Goal: Information Seeking & Learning: Compare options

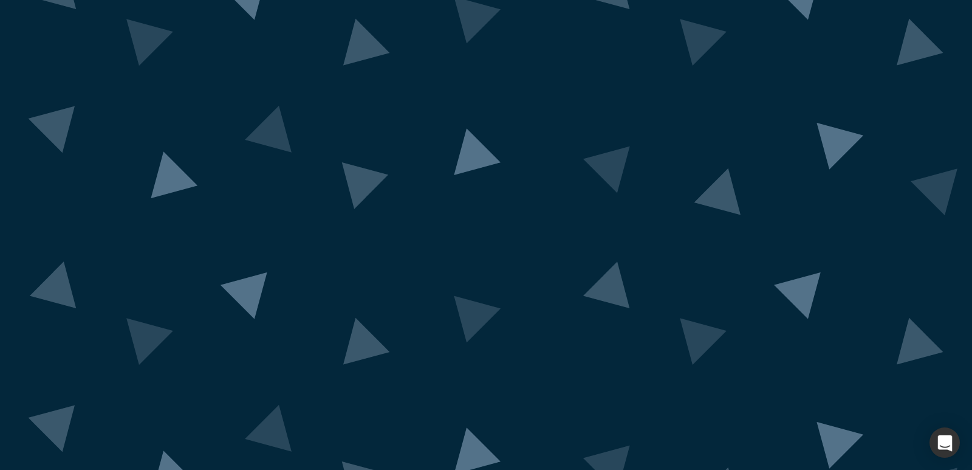
drag, startPoint x: 431, startPoint y: 351, endPoint x: 439, endPoint y: 349, distance: 7.5
drag, startPoint x: 426, startPoint y: 351, endPoint x: 571, endPoint y: 323, distance: 147.4
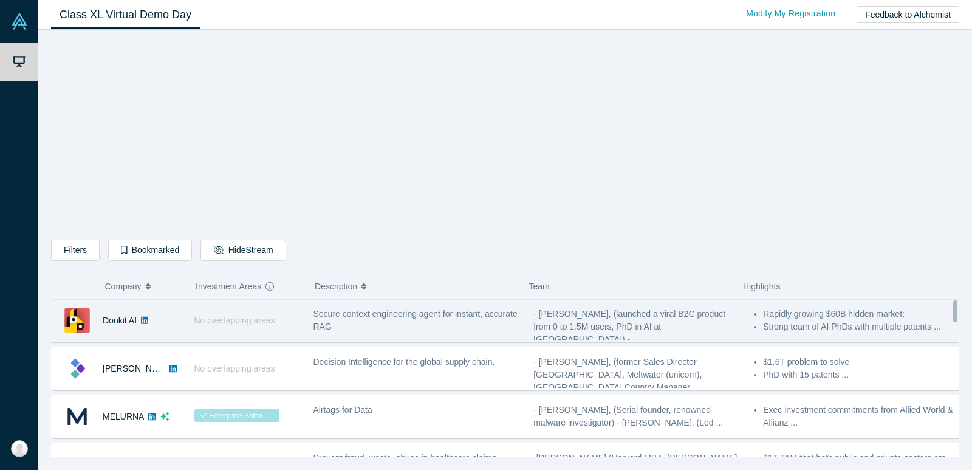
click at [349, 323] on div "Secure context engineering agent for instant, accurate RAG" at bounding box center [418, 320] width 208 height 26
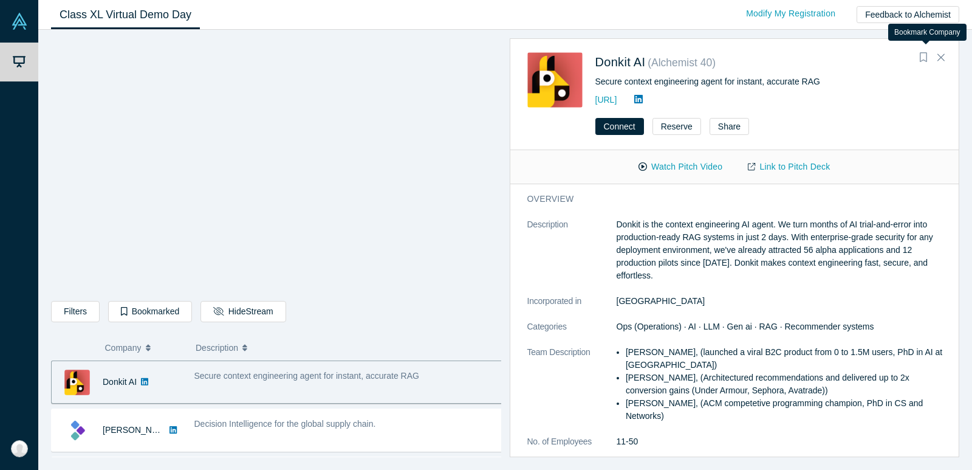
click at [924, 55] on icon "Bookmark" at bounding box center [923, 57] width 7 height 10
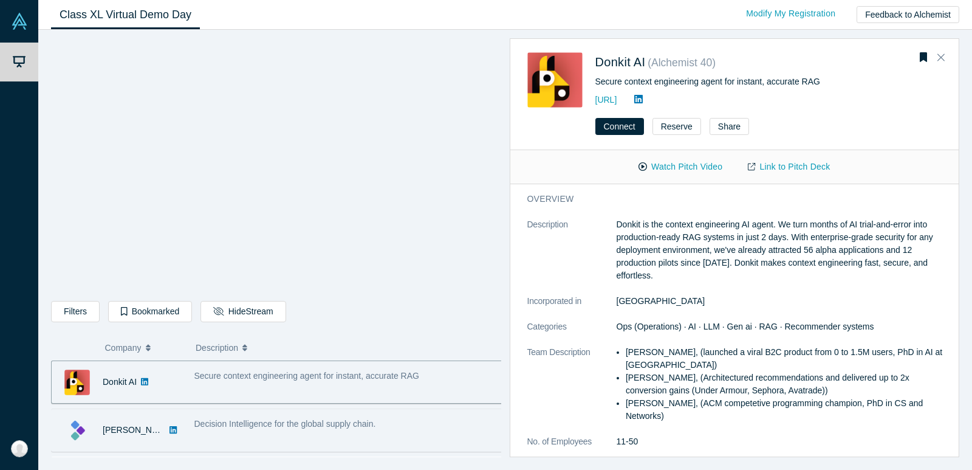
click at [105, 436] on div "Kimaru AI" at bounding box center [134, 430] width 63 height 42
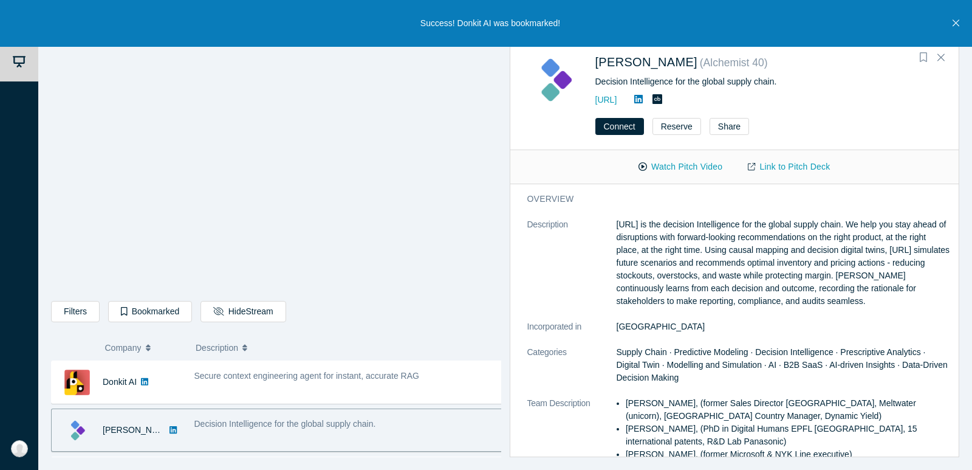
click at [924, 57] on icon "Bookmark" at bounding box center [923, 57] width 7 height 10
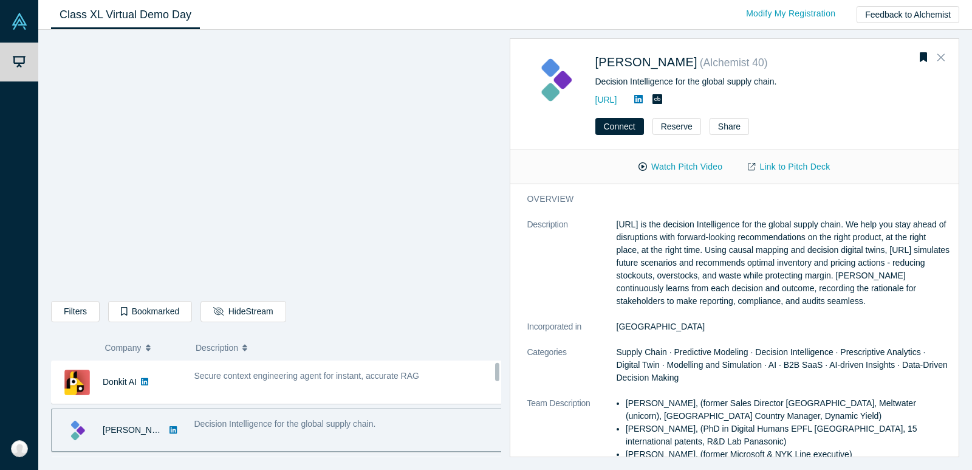
scroll to position [61, 0]
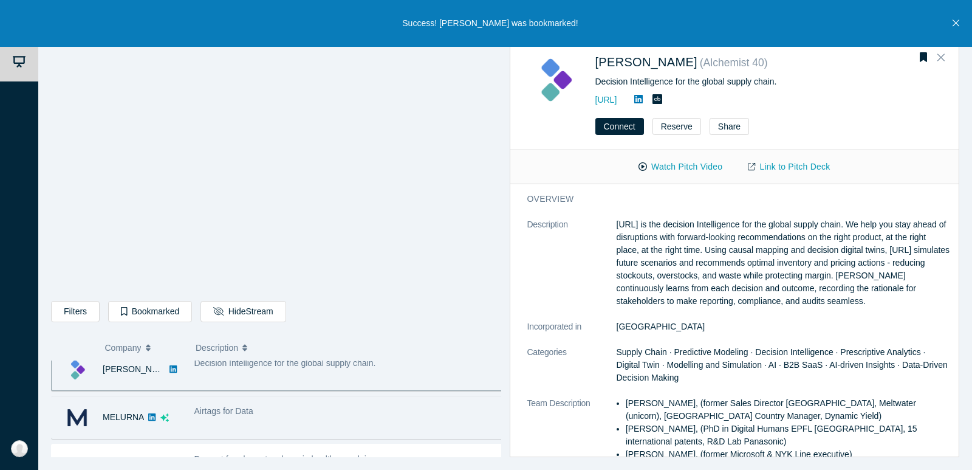
click at [99, 425] on div "MELURNA" at bounding box center [117, 417] width 130 height 42
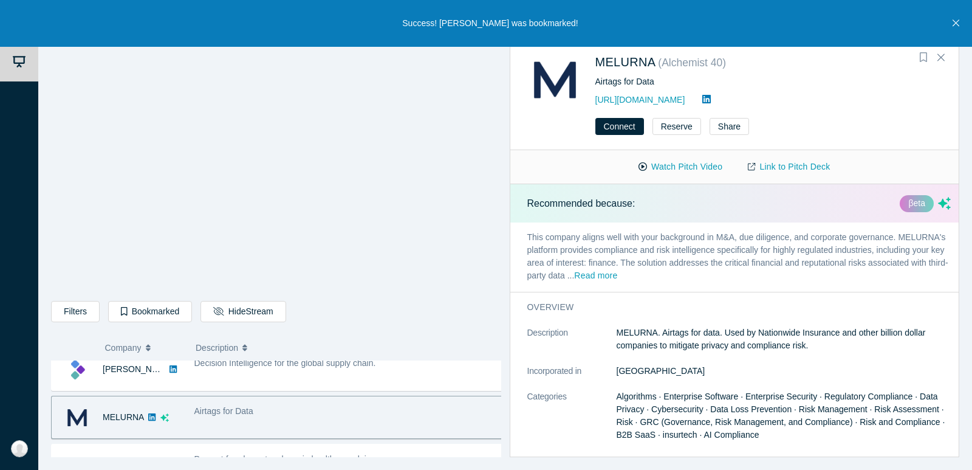
click at [921, 59] on icon "Bookmark" at bounding box center [923, 57] width 7 height 10
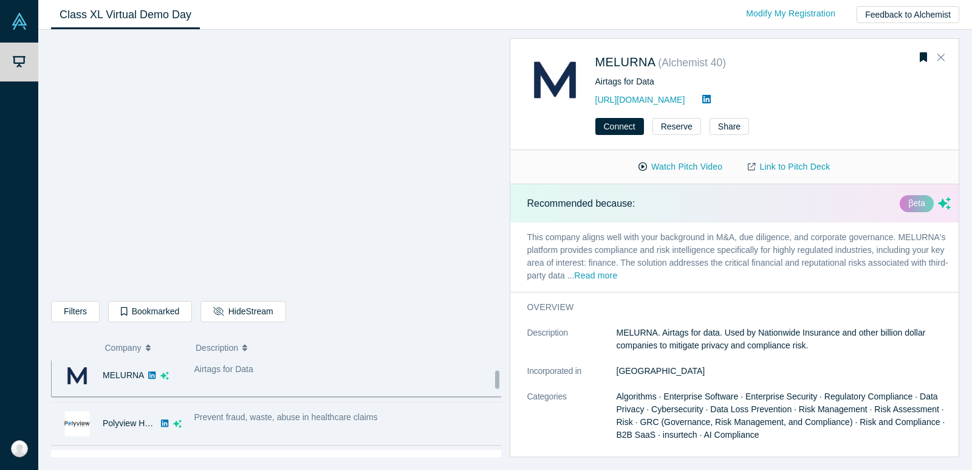
scroll to position [122, 0]
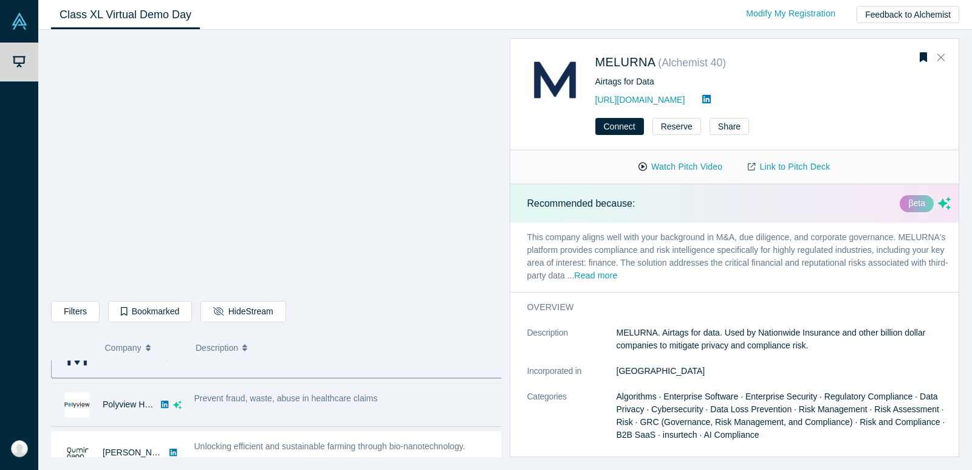
click at [277, 413] on div "Prevent fraud, waste, abuse in healthcare claims" at bounding box center [349, 404] width 322 height 38
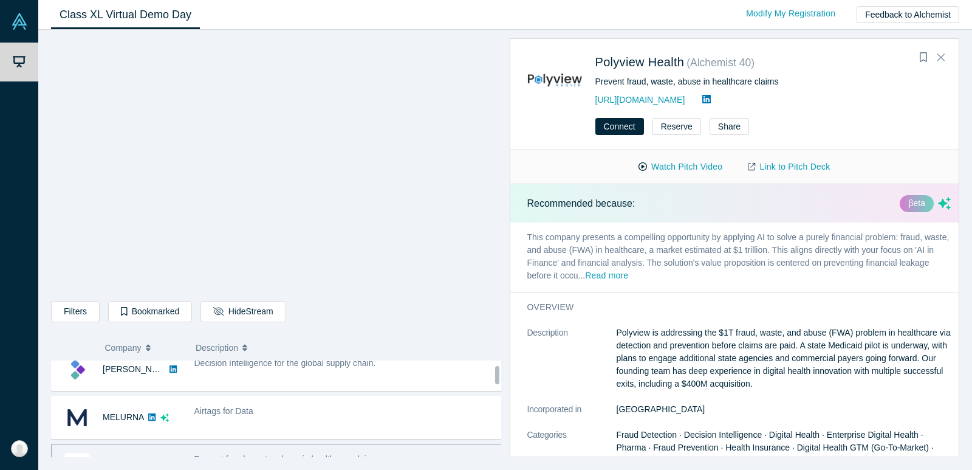
scroll to position [0, 0]
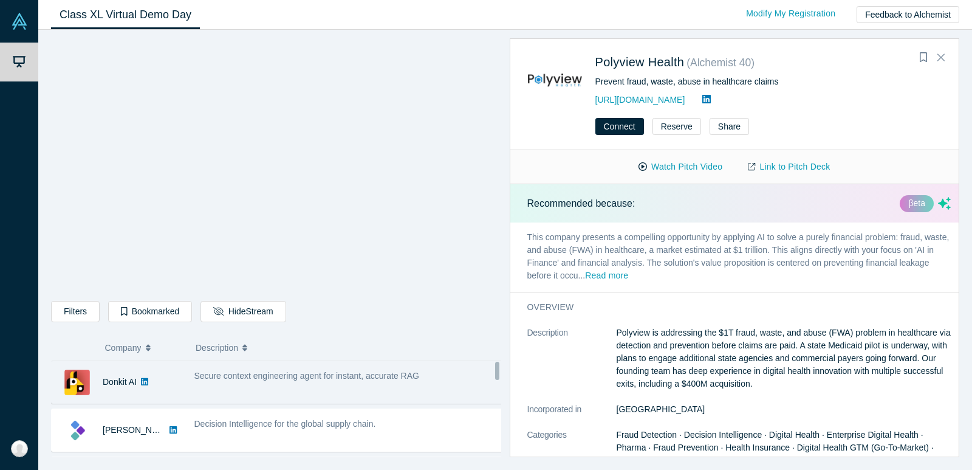
click at [175, 386] on div "Donkit AI" at bounding box center [117, 382] width 130 height 42
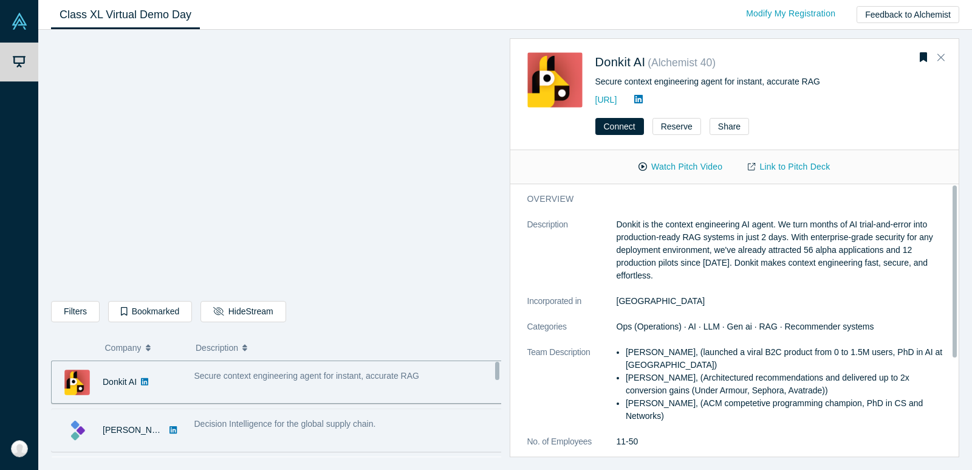
click at [253, 426] on span "Decision Intelligence for the global supply chain." at bounding box center [285, 424] width 182 height 10
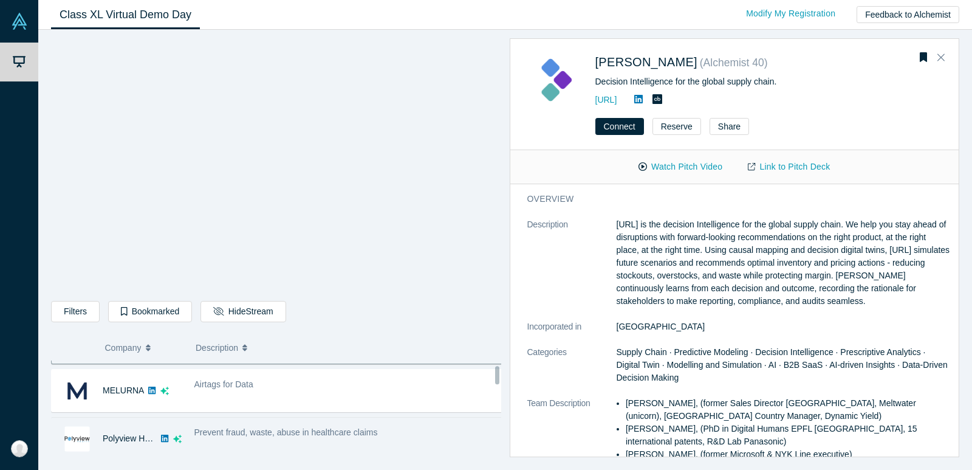
scroll to position [61, 0]
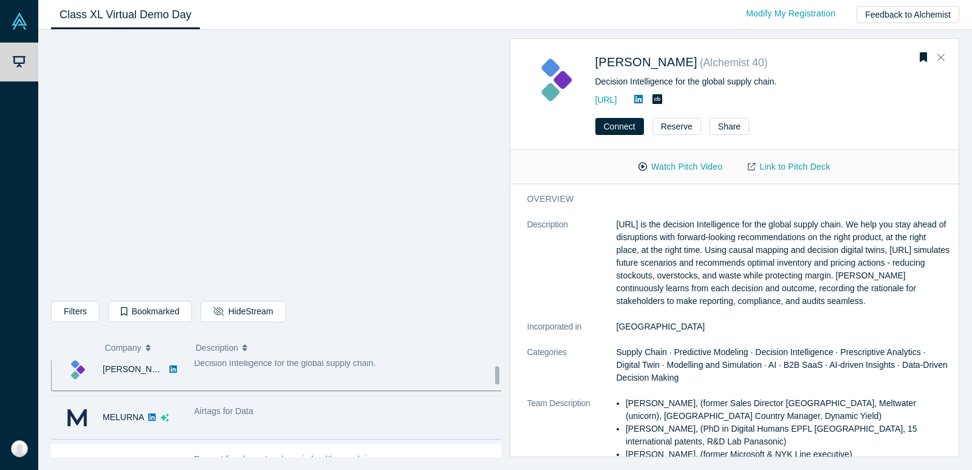
click at [281, 411] on div "Airtags for Data" at bounding box center [348, 411] width 309 height 13
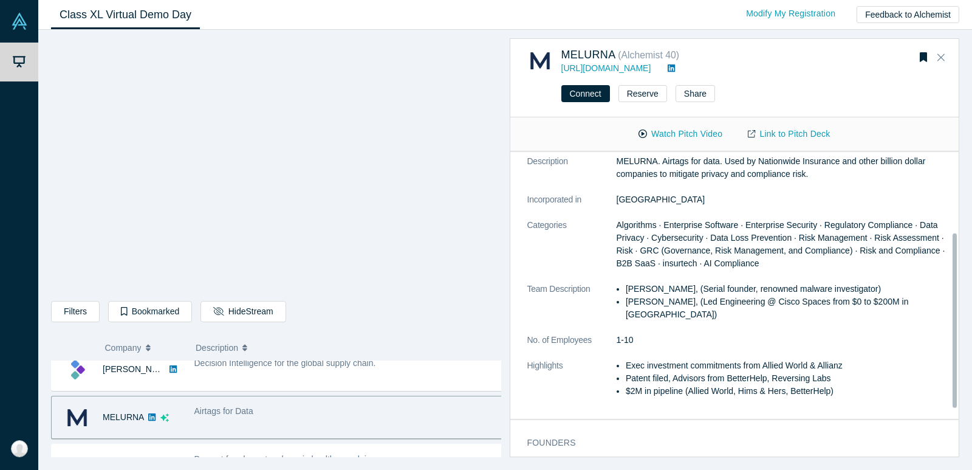
scroll to position [201, 0]
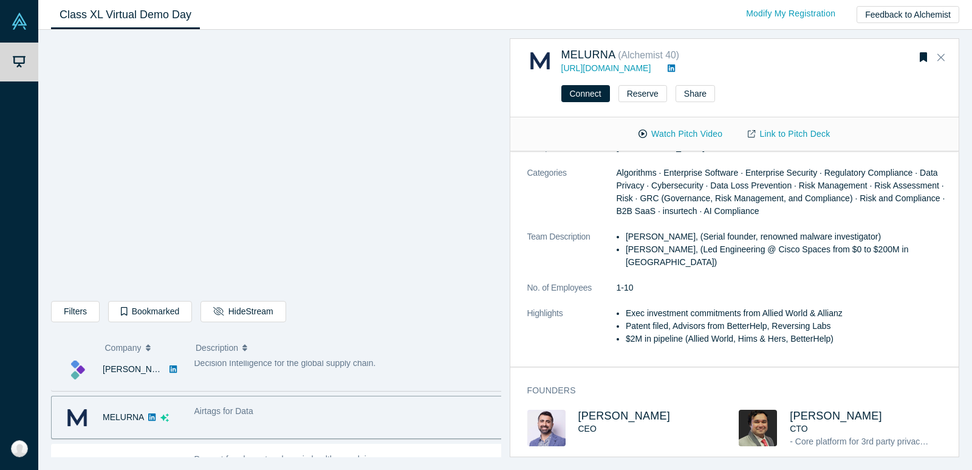
click at [236, 373] on div "Decision Intelligence for the global supply chain." at bounding box center [349, 369] width 322 height 38
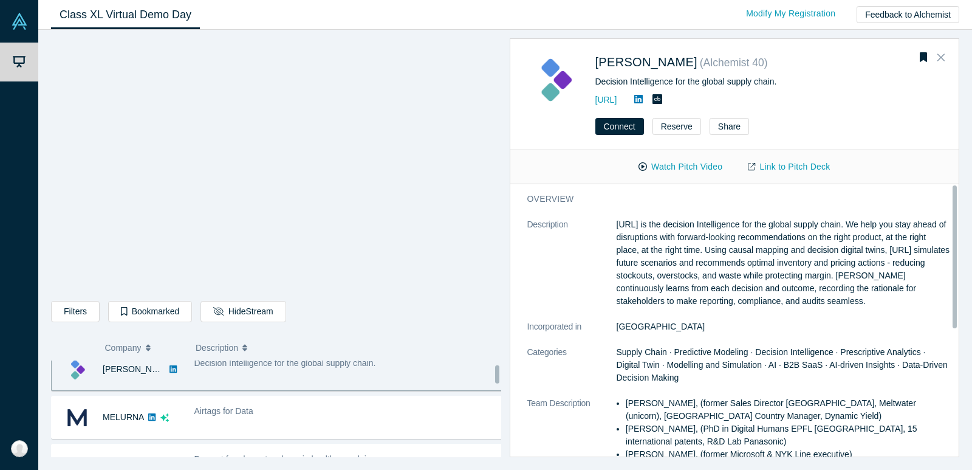
scroll to position [48, 0]
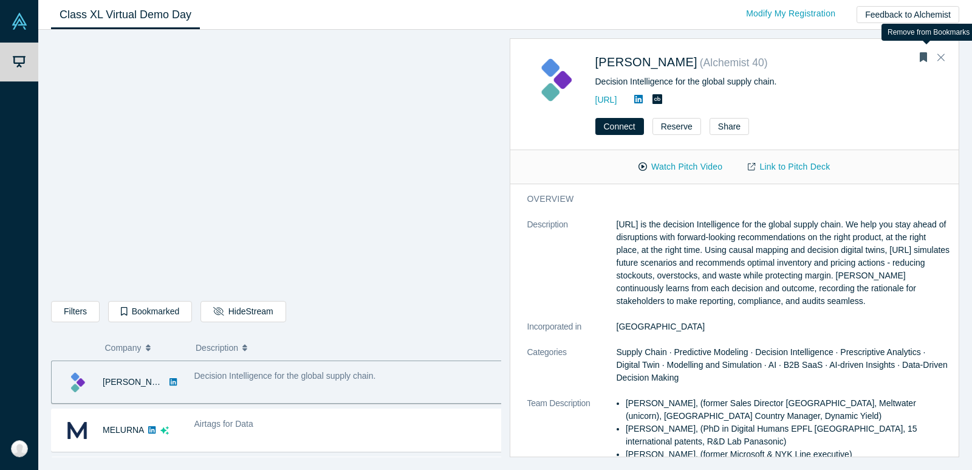
click at [924, 55] on icon "Bookmark" at bounding box center [923, 57] width 7 height 10
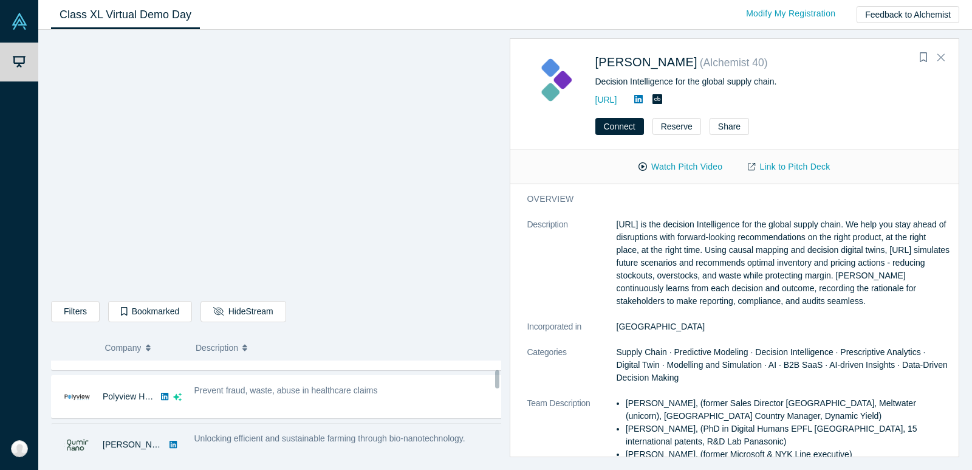
scroll to position [109, 0]
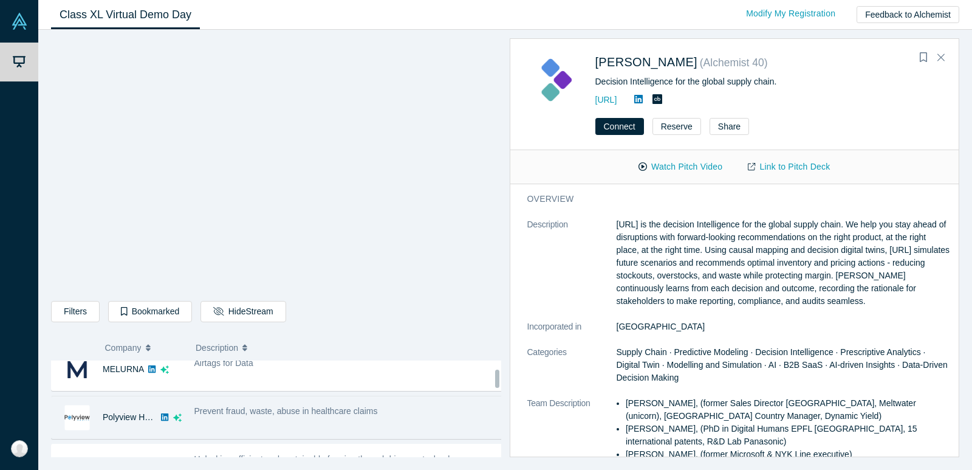
click at [270, 422] on div "Prevent fraud, waste, abuse in healthcare claims" at bounding box center [349, 417] width 322 height 38
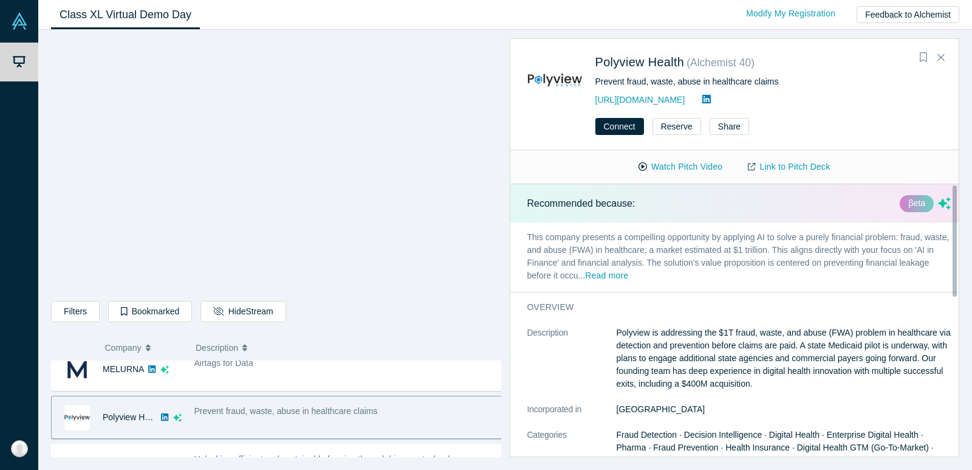
click at [922, 58] on icon "Bookmark" at bounding box center [923, 57] width 7 height 10
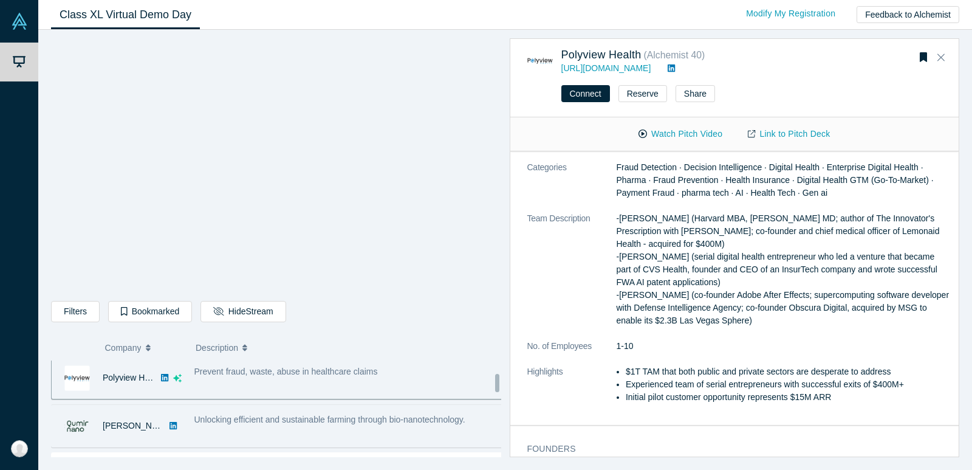
scroll to position [170, 0]
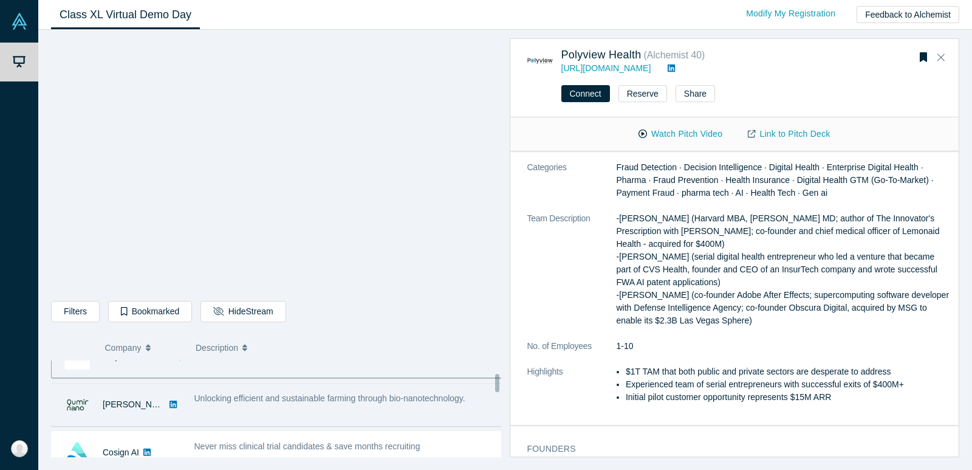
click at [222, 402] on span "Unlocking efficient and sustainable farming through bio-nanotechnology." at bounding box center [329, 398] width 271 height 10
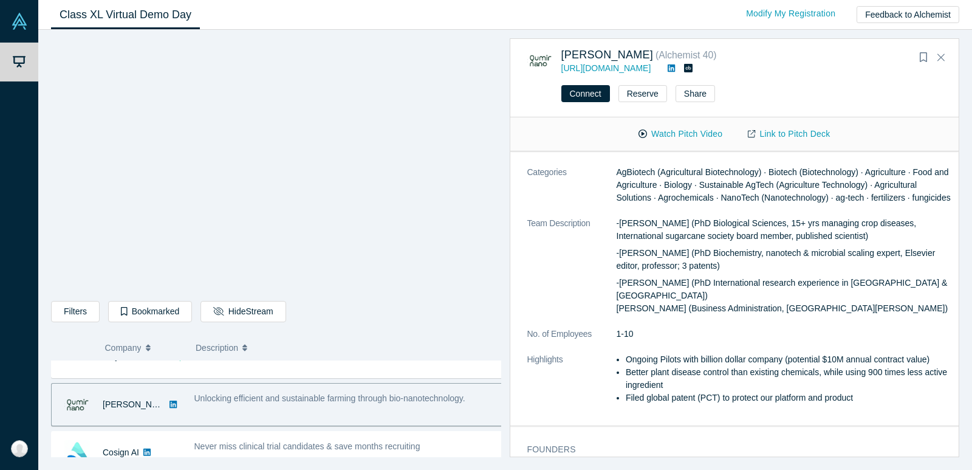
scroll to position [230, 0]
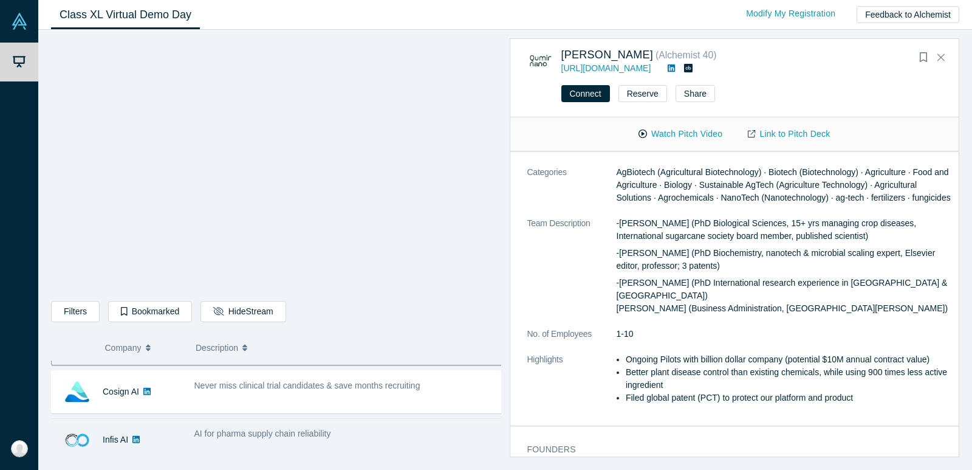
click at [181, 437] on div "Infis AI" at bounding box center [117, 440] width 130 height 42
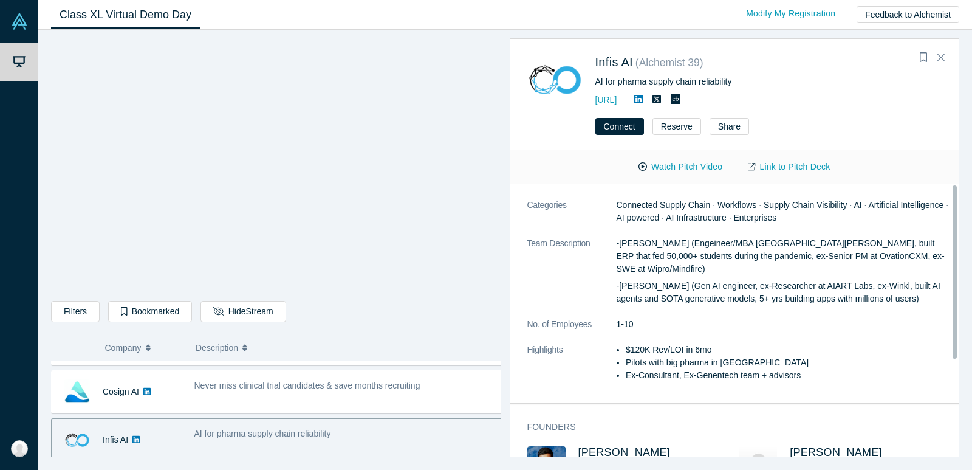
scroll to position [0, 0]
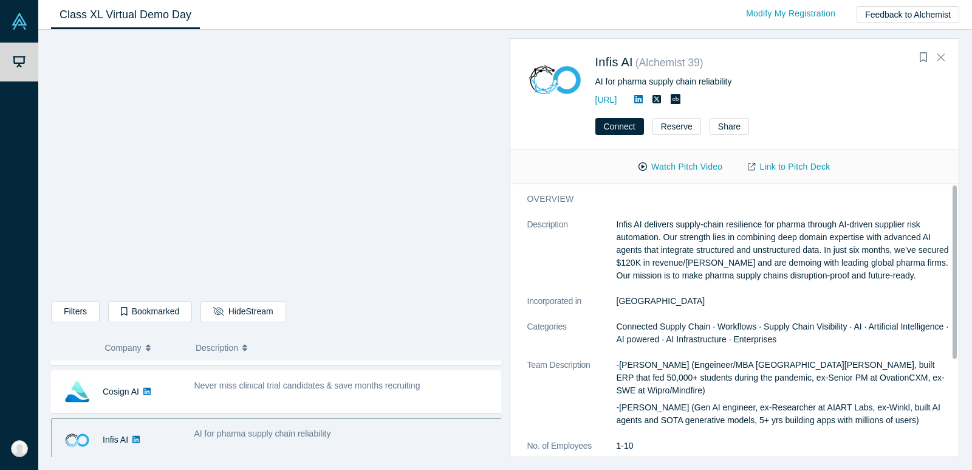
click at [181, 437] on div "Infis AI" at bounding box center [117, 440] width 130 height 42
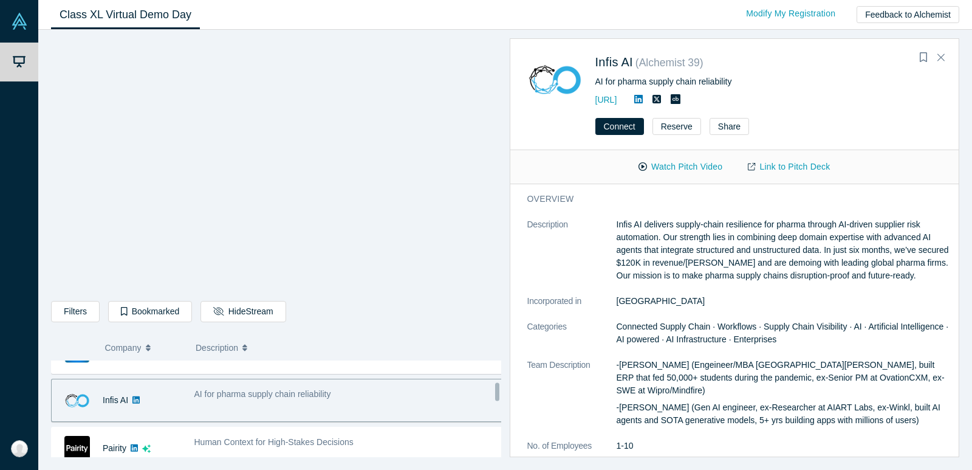
scroll to position [291, 0]
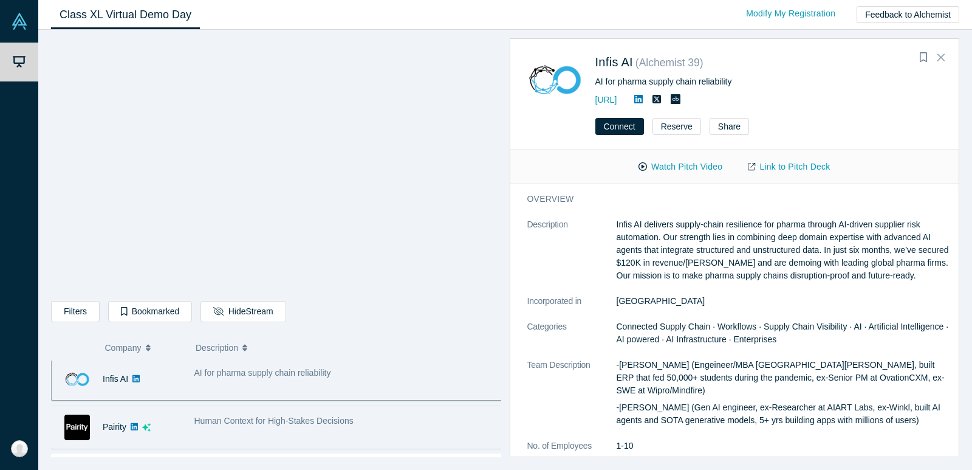
click at [171, 417] on div "Pairity" at bounding box center [117, 427] width 130 height 42
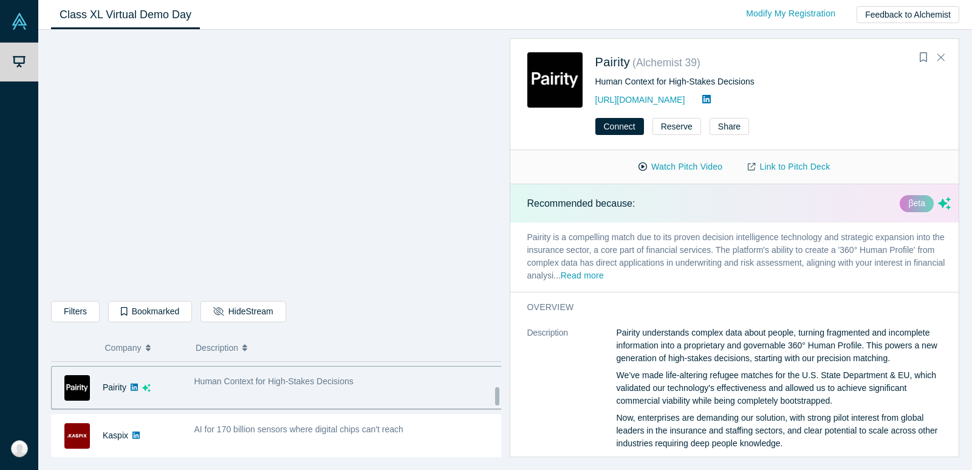
scroll to position [352, 0]
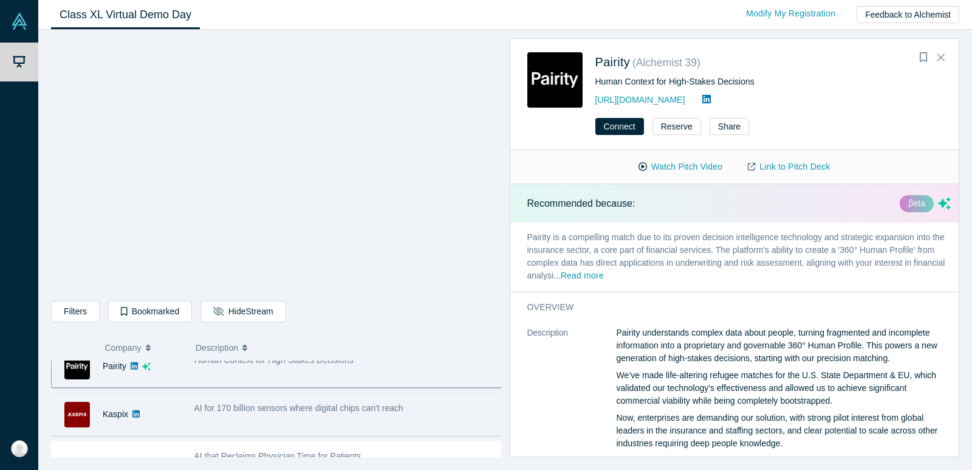
click at [204, 420] on div "AI for 170 billion sensors where digital chips can't reach" at bounding box center [349, 414] width 322 height 38
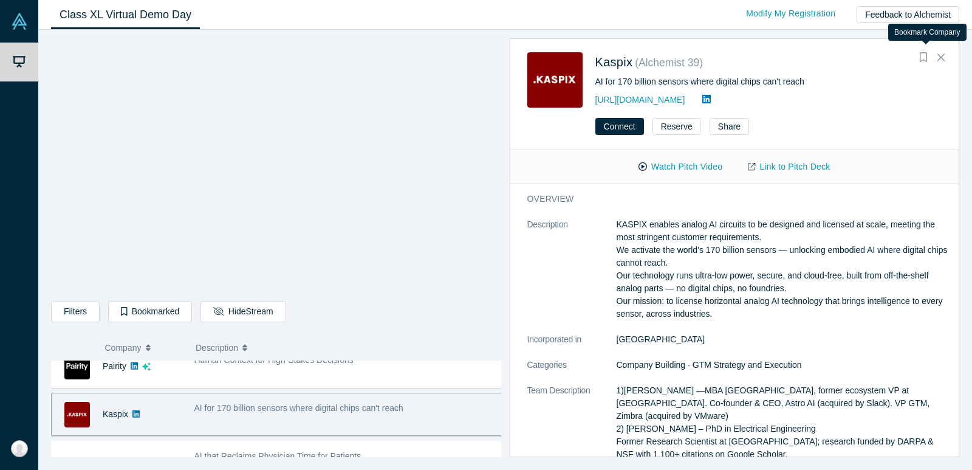
click at [923, 58] on icon "Bookmark" at bounding box center [923, 57] width 7 height 10
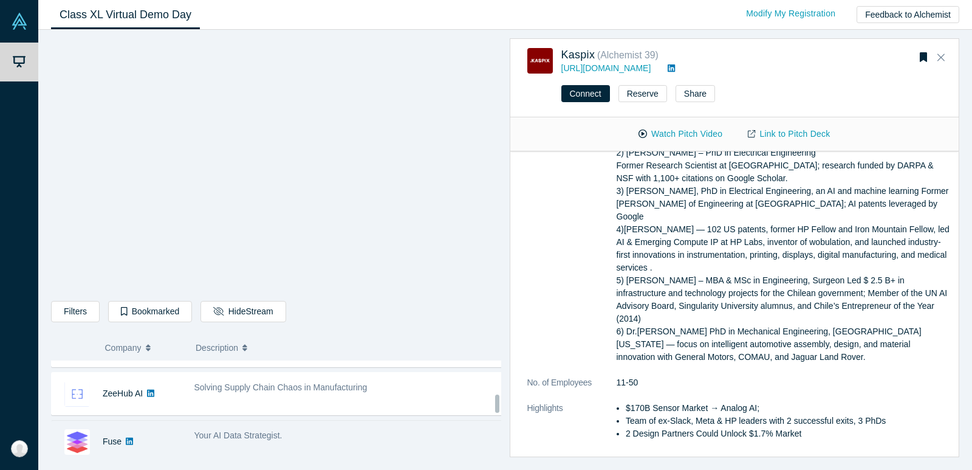
scroll to position [448, 0]
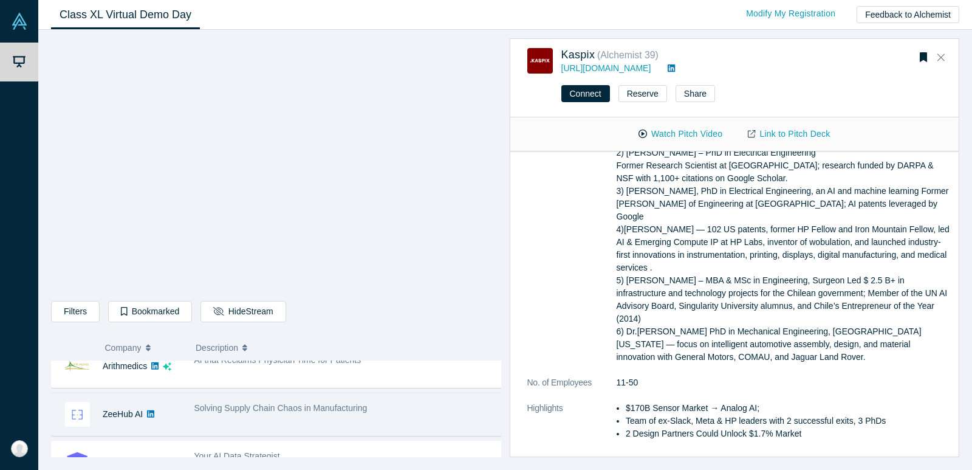
click at [334, 414] on div "Solving Supply Chain Chaos in Manufacturing" at bounding box center [349, 414] width 322 height 38
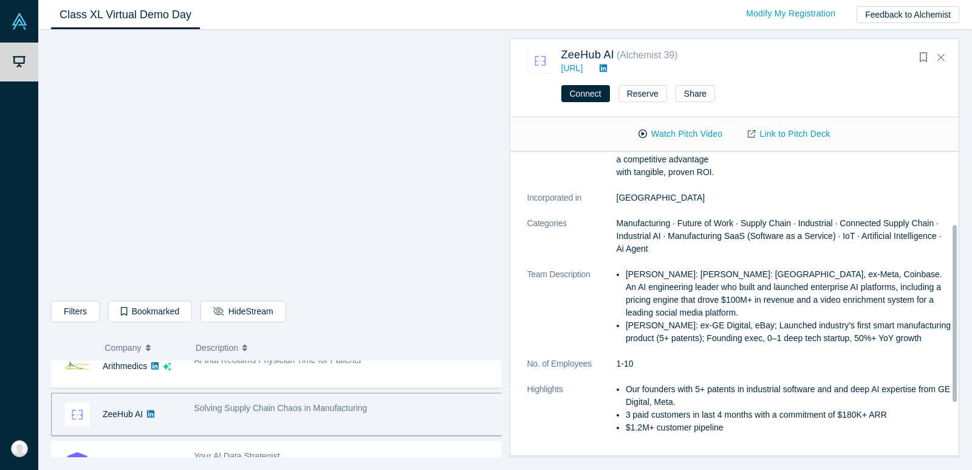
scroll to position [182, 0]
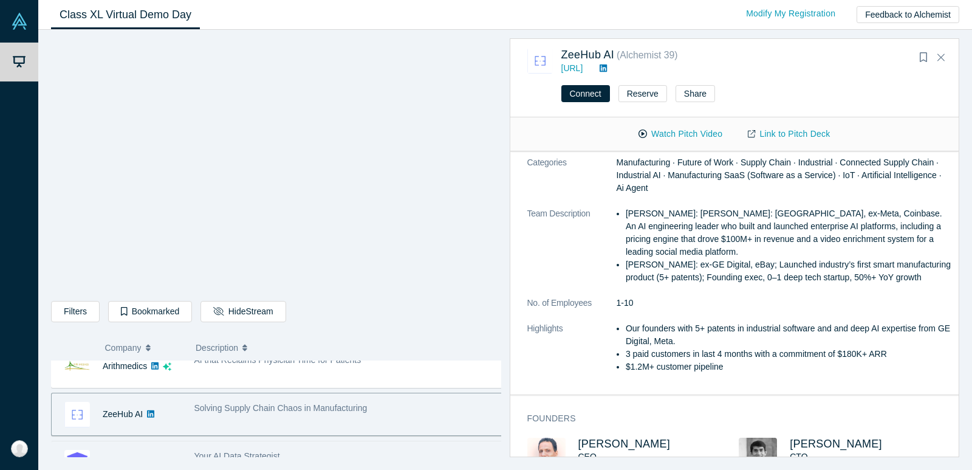
click at [303, 444] on div "Your AI Data Strategist." at bounding box center [349, 462] width 322 height 38
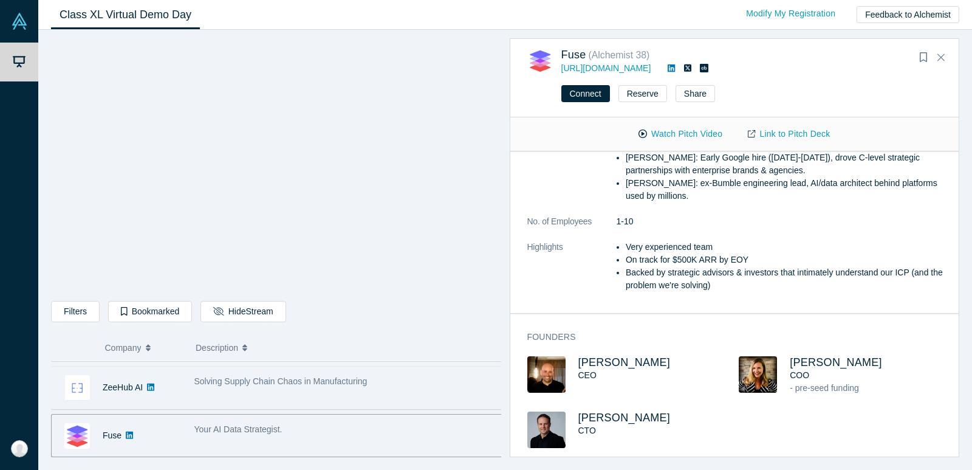
scroll to position [535, 0]
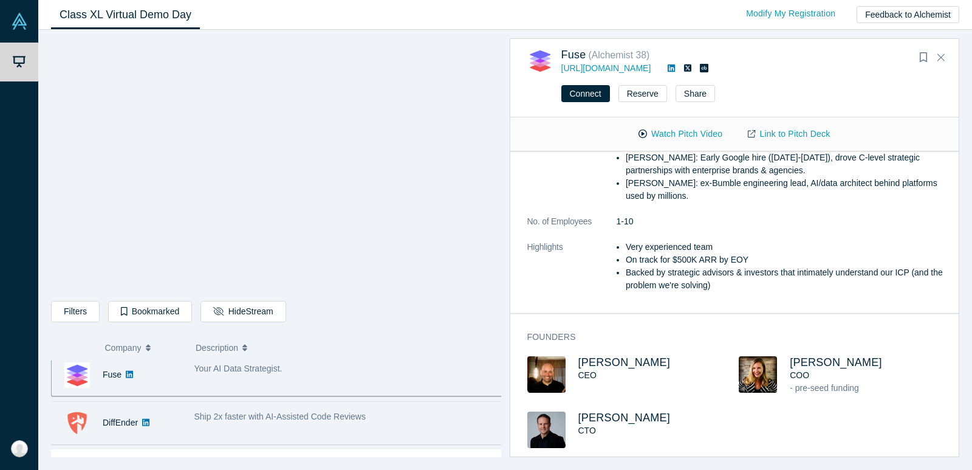
click at [213, 425] on div "Ship 2x faster with AI-Assisted Code Reviews" at bounding box center [349, 422] width 322 height 38
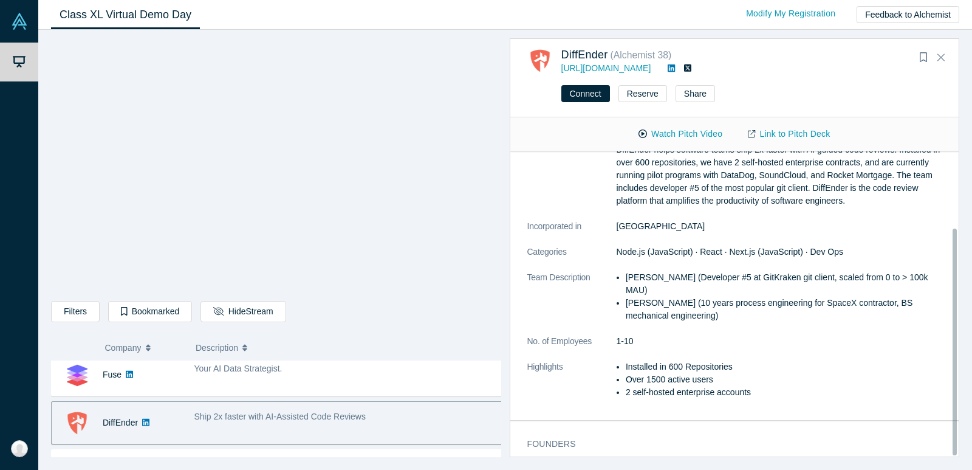
scroll to position [103, 0]
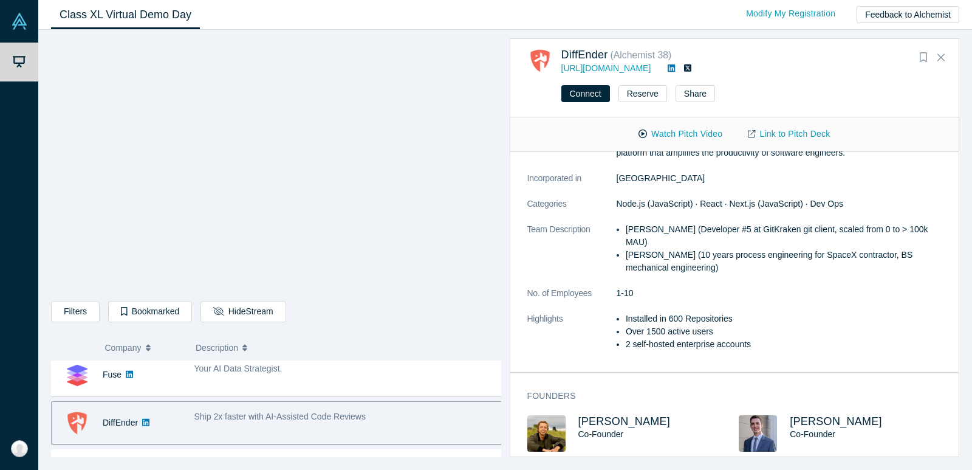
click at [927, 58] on button "Bookmark" at bounding box center [923, 57] width 17 height 17
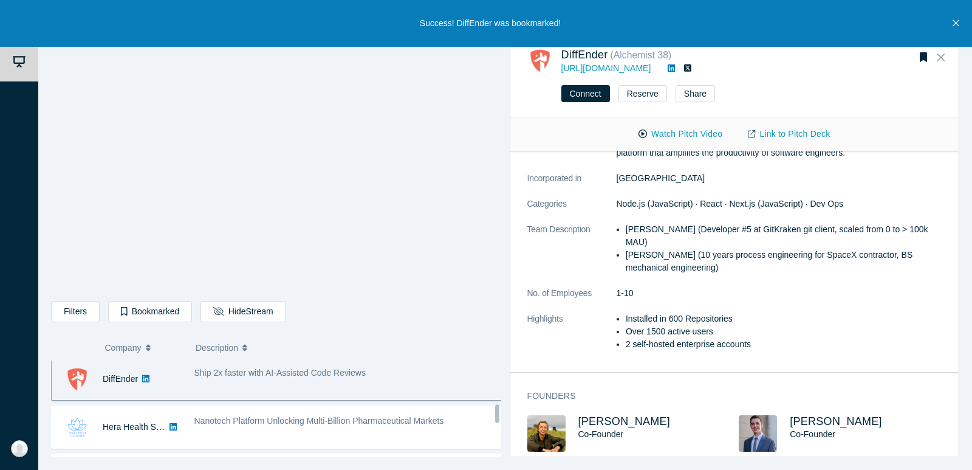
scroll to position [596, 0]
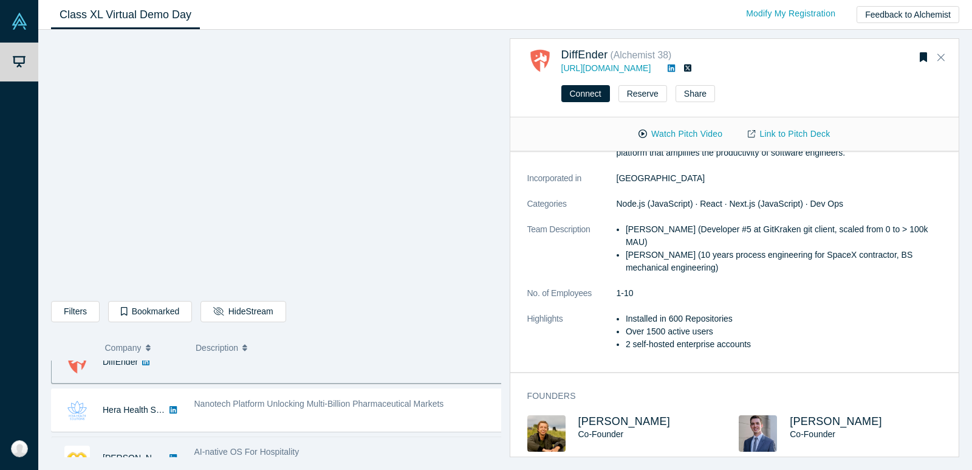
click at [297, 445] on div "AI-native OS For Hospitality" at bounding box center [348, 451] width 309 height 13
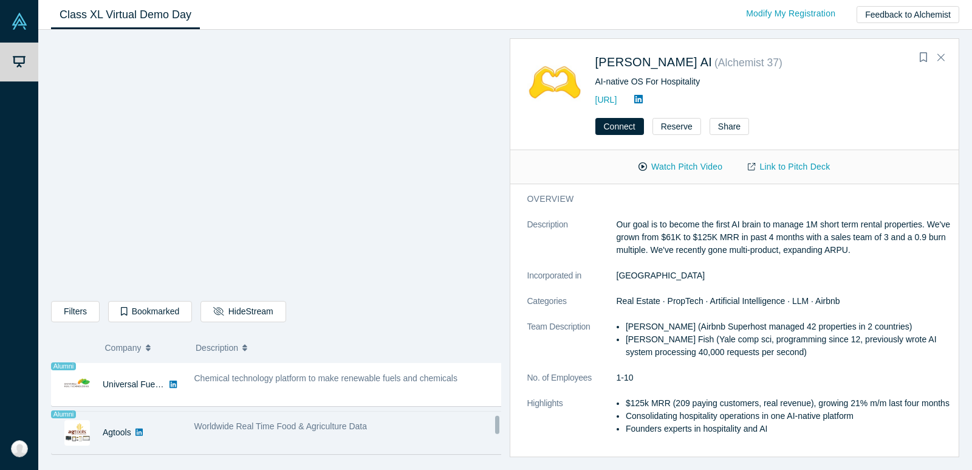
scroll to position [778, 0]
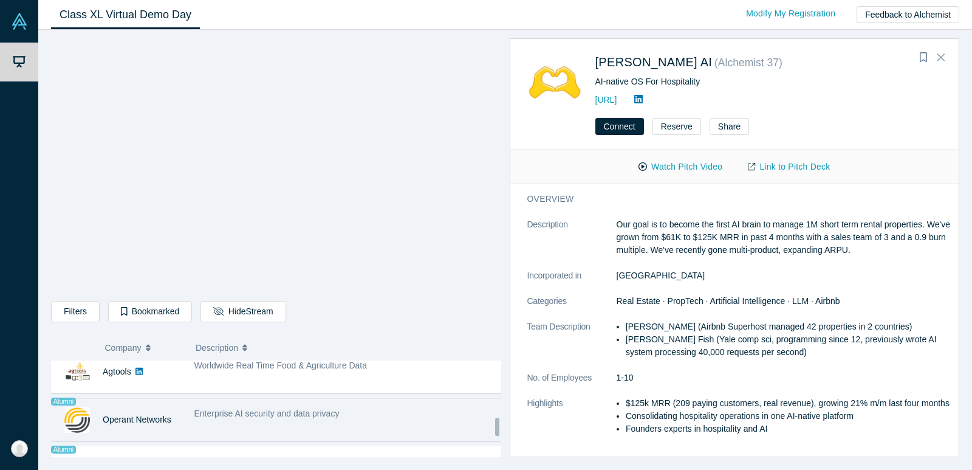
click at [264, 427] on div "Enterprise AI security and data privacy" at bounding box center [349, 419] width 322 height 38
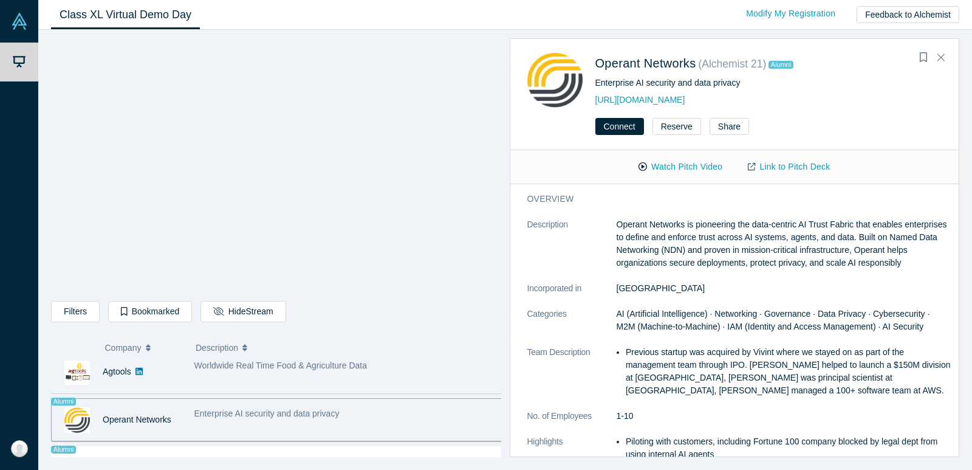
scroll to position [718, 0]
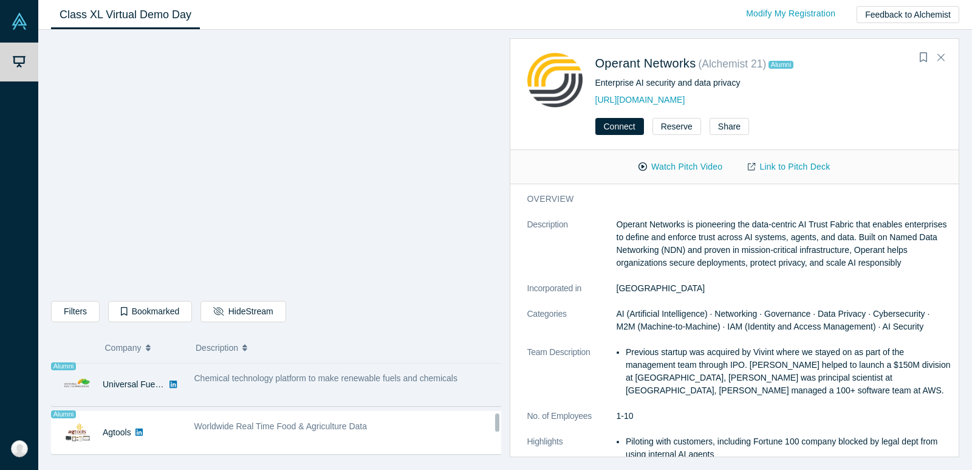
click at [253, 385] on div "Chemical technology platform to make renewable fuels and chemicals" at bounding box center [349, 384] width 322 height 38
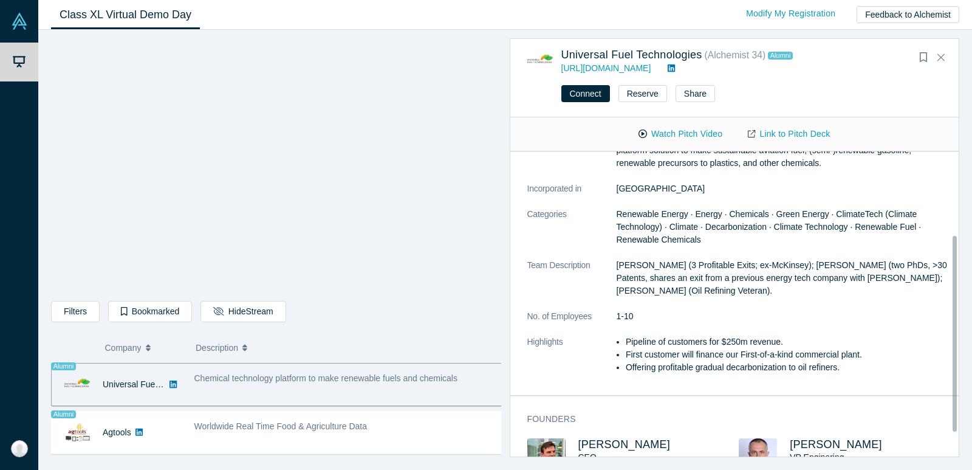
scroll to position [156, 0]
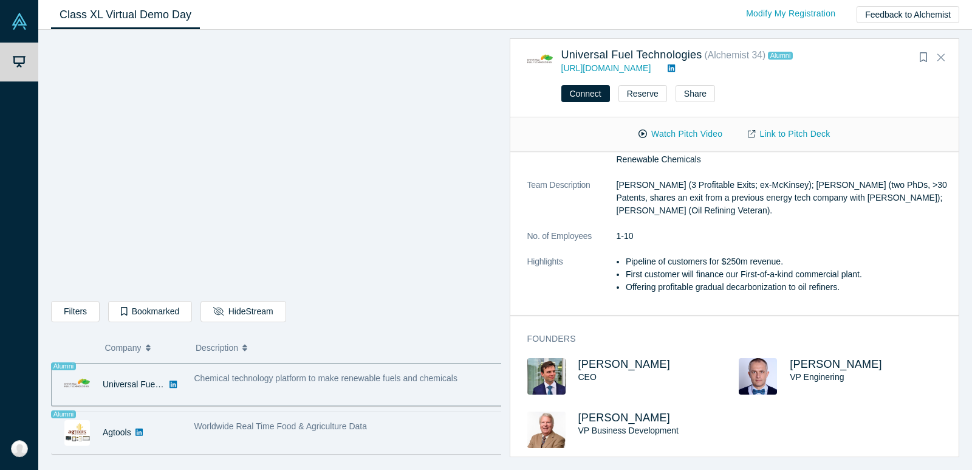
click at [284, 429] on span "Worldwide Real Time Food & Agriculture Data" at bounding box center [280, 426] width 173 height 10
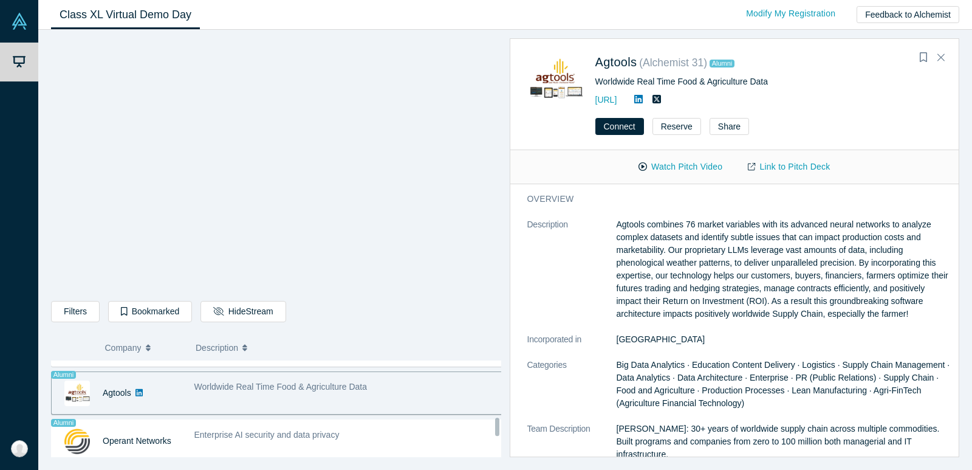
scroll to position [778, 0]
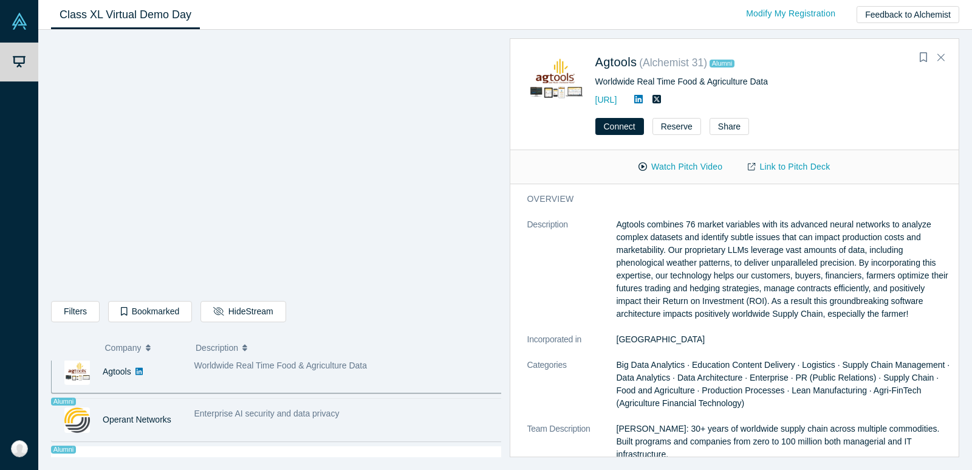
click at [267, 415] on span "Enterprise AI security and data privacy" at bounding box center [266, 413] width 145 height 10
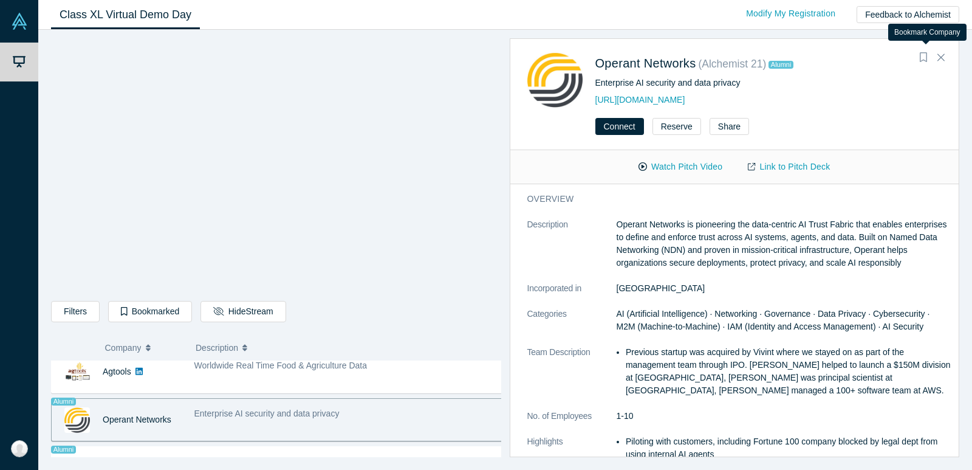
click at [924, 56] on icon "Bookmark" at bounding box center [923, 57] width 7 height 10
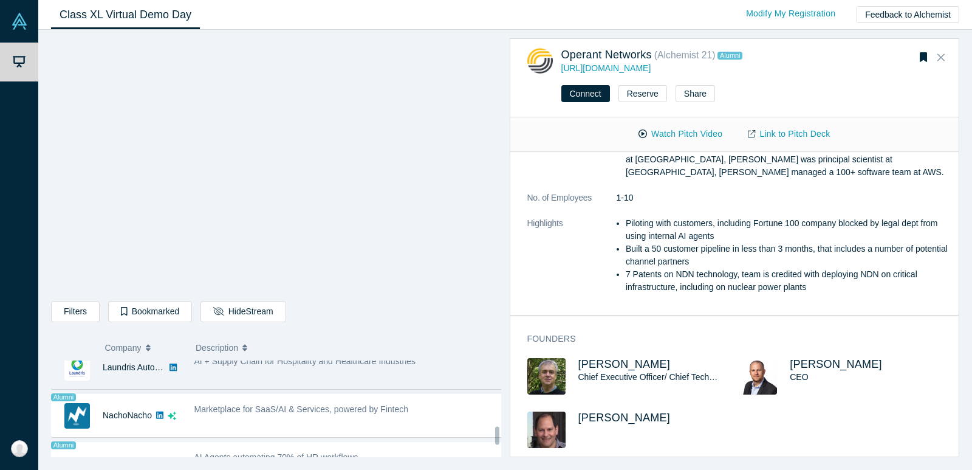
scroll to position [900, 0]
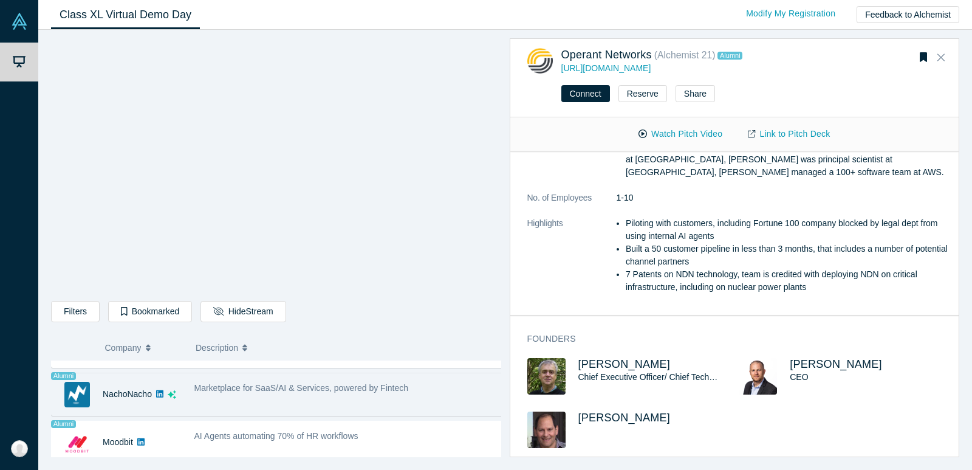
click at [352, 396] on div "Marketplace for SaaS/AI & Services, powered by Fintech" at bounding box center [349, 394] width 322 height 38
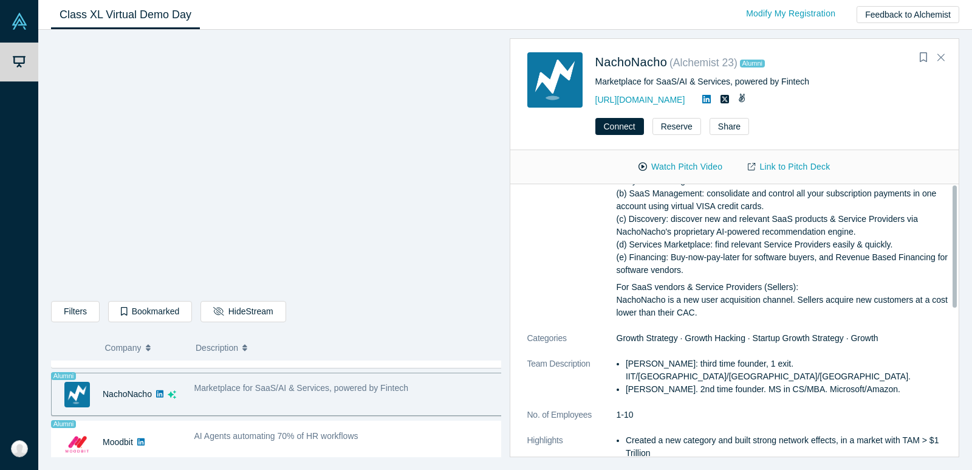
scroll to position [0, 0]
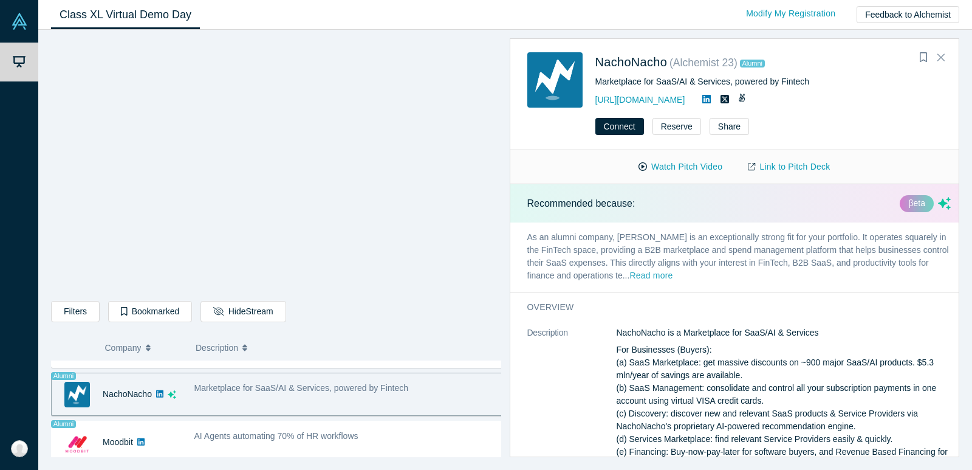
click at [643, 275] on button "Read more" at bounding box center [650, 276] width 43 height 14
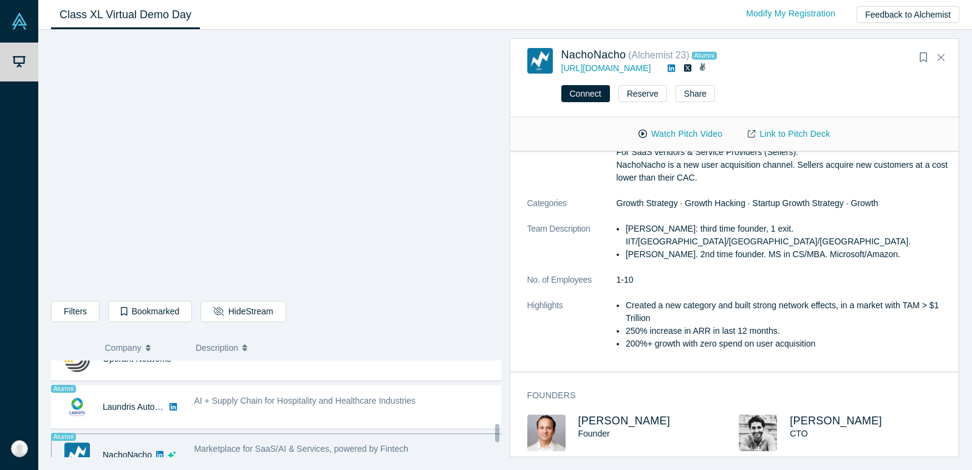
scroll to position [900, 0]
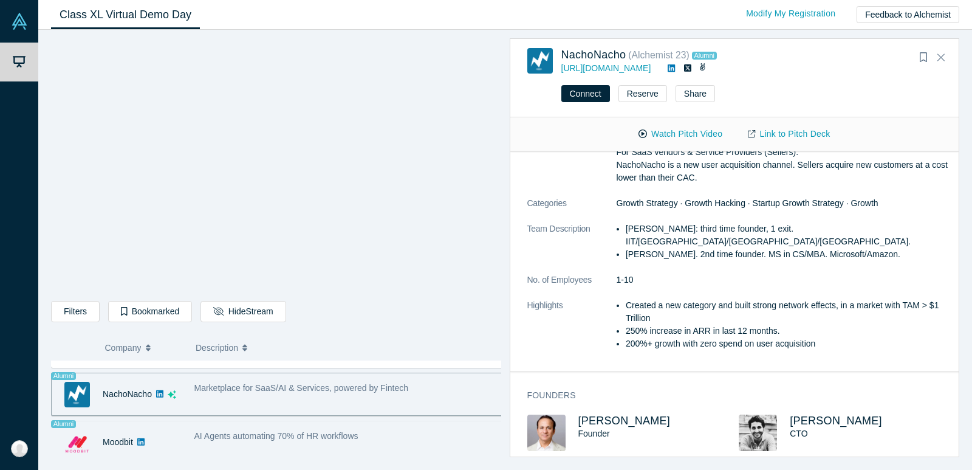
click at [322, 435] on span "AI Agents automating 70% of HR workflows" at bounding box center [276, 436] width 164 height 10
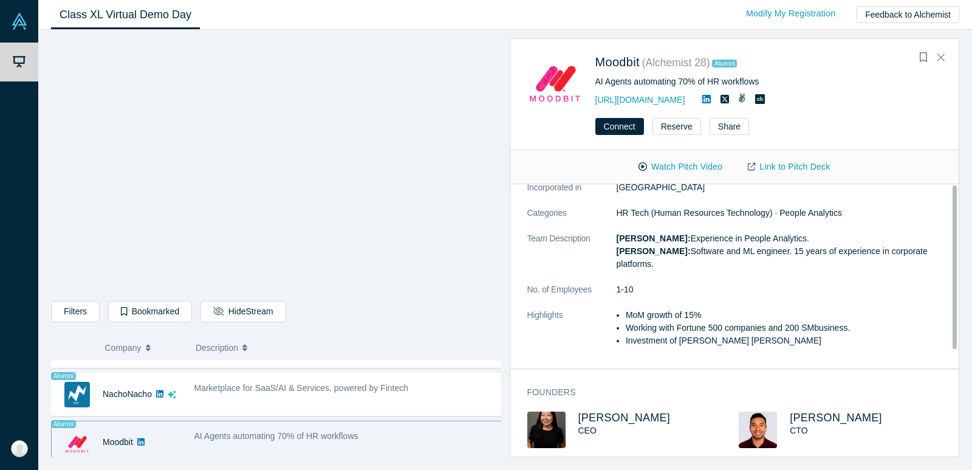
scroll to position [0, 0]
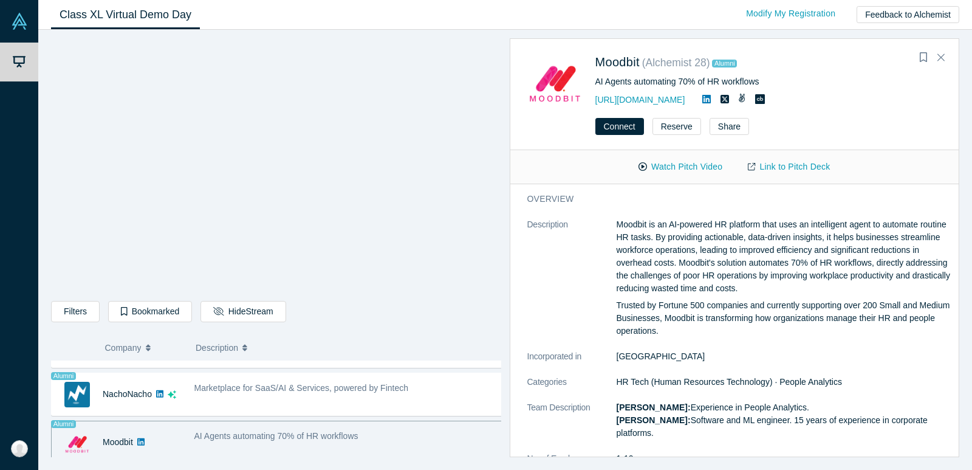
click at [377, 434] on div "AI Agents automating 70% of HR workflows" at bounding box center [348, 436] width 309 height 13
click at [923, 60] on icon "Bookmark" at bounding box center [923, 57] width 7 height 10
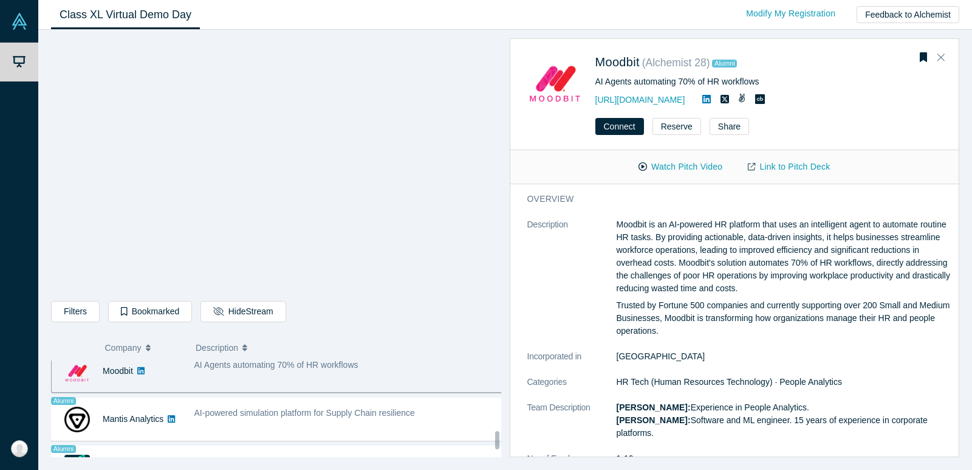
scroll to position [962, 0]
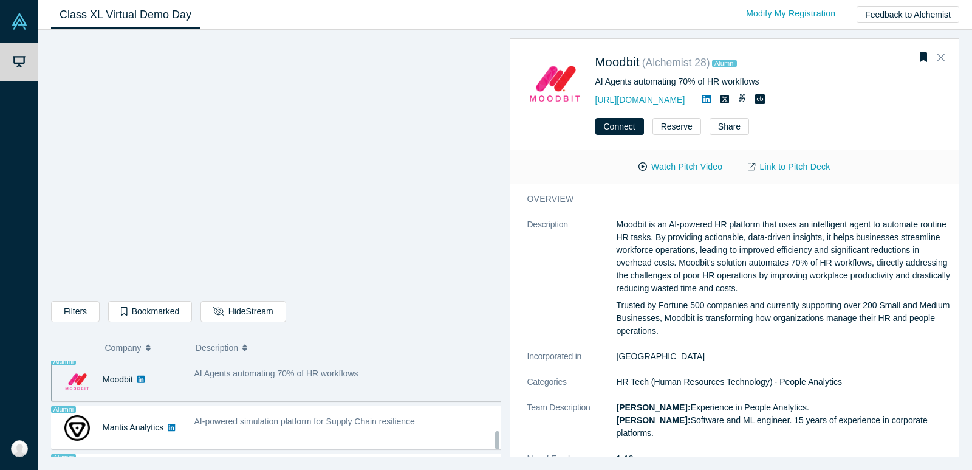
click at [497, 436] on div at bounding box center [497, 440] width 4 height 18
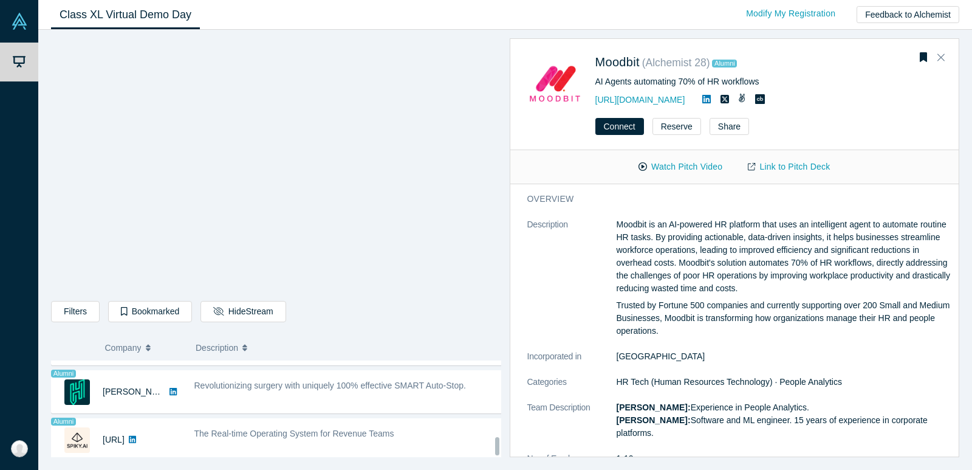
scroll to position [1055, 0]
drag, startPoint x: 497, startPoint y: 436, endPoint x: 498, endPoint y: 444, distance: 8.0
click at [498, 444] on div at bounding box center [497, 446] width 4 height 18
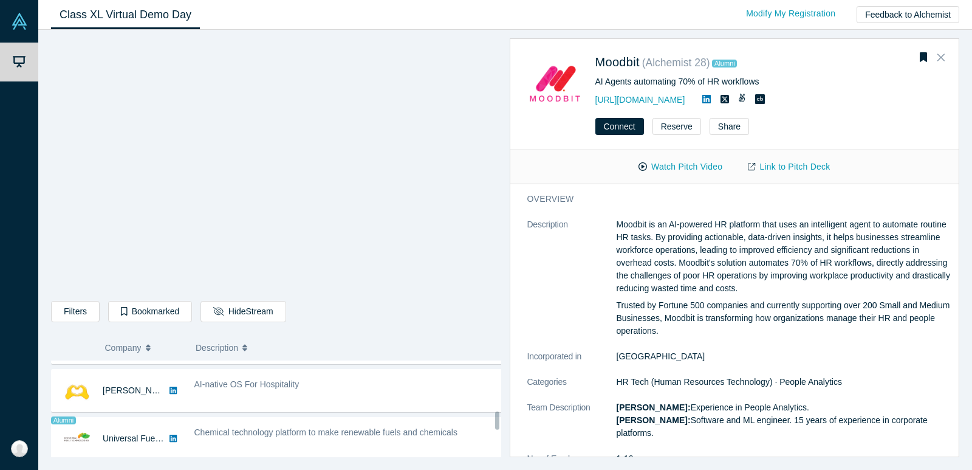
scroll to position [691, 0]
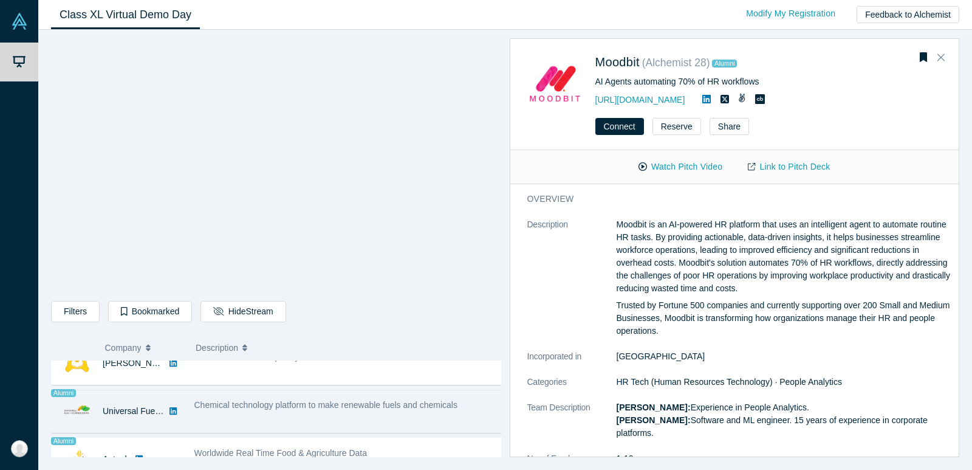
click at [291, 411] on div "Chemical technology platform to make renewable fuels and chemicals" at bounding box center [349, 411] width 322 height 38
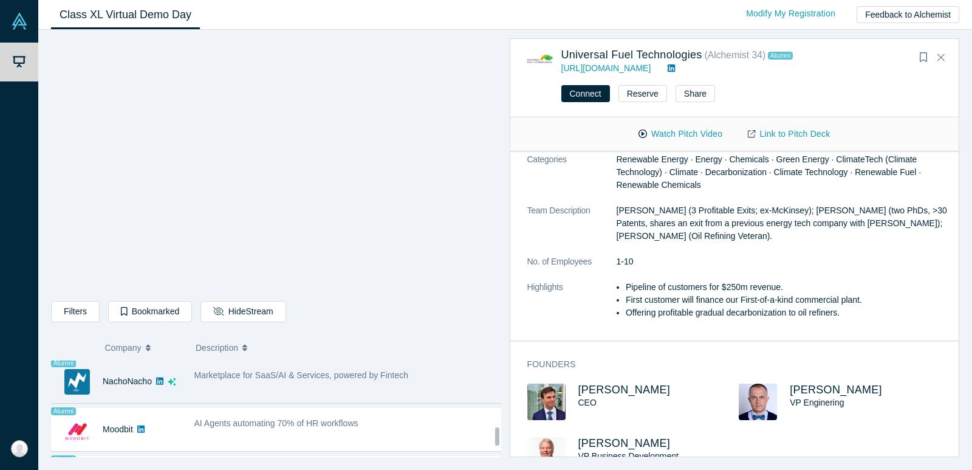
scroll to position [934, 0]
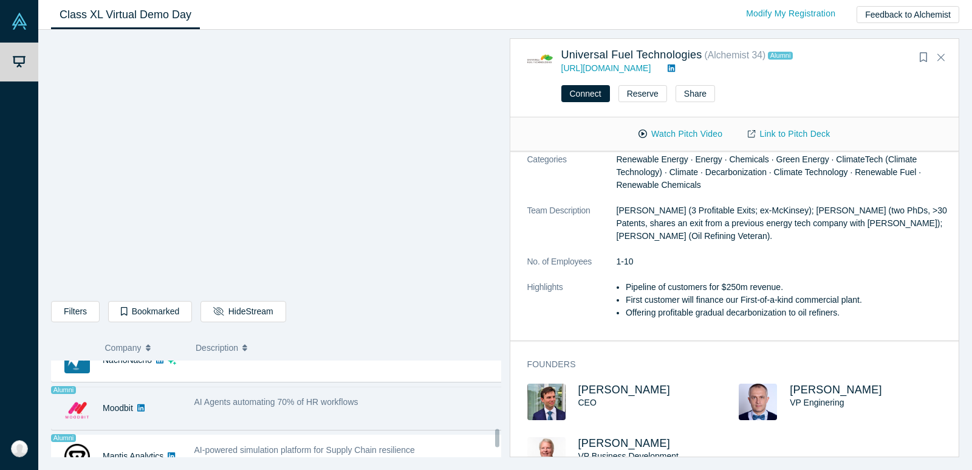
click at [260, 420] on div "AI Agents automating 70% of HR workflows" at bounding box center [349, 408] width 322 height 38
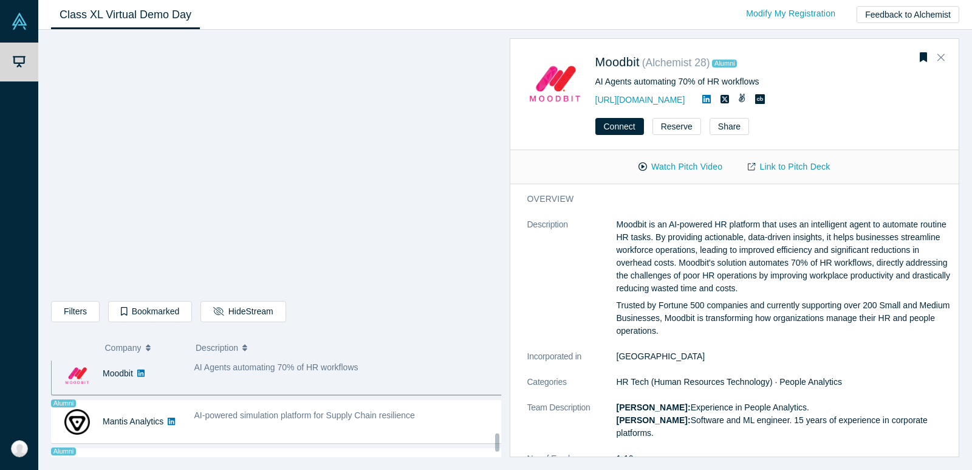
scroll to position [995, 0]
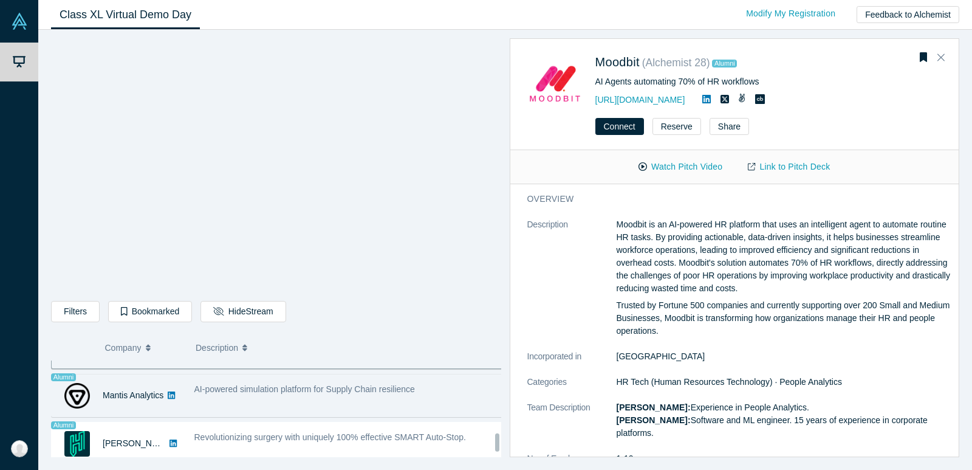
click at [348, 402] on div "AI-powered simulation platform for Supply Chain resilience" at bounding box center [349, 395] width 322 height 38
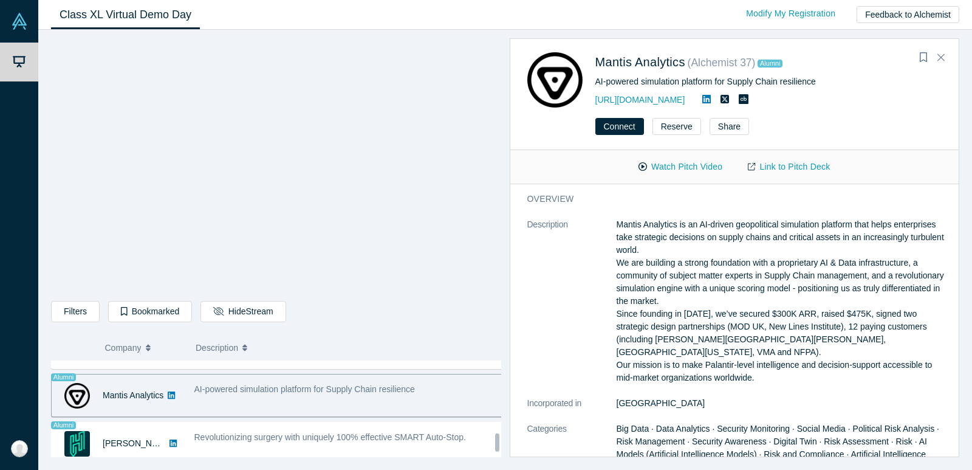
drag, startPoint x: 266, startPoint y: 437, endPoint x: 272, endPoint y: 289, distance: 147.8
click at [266, 437] on span "Revolutionizing surgery with uniquely 100% effective SMART Auto-Stop." at bounding box center [330, 437] width 272 height 10
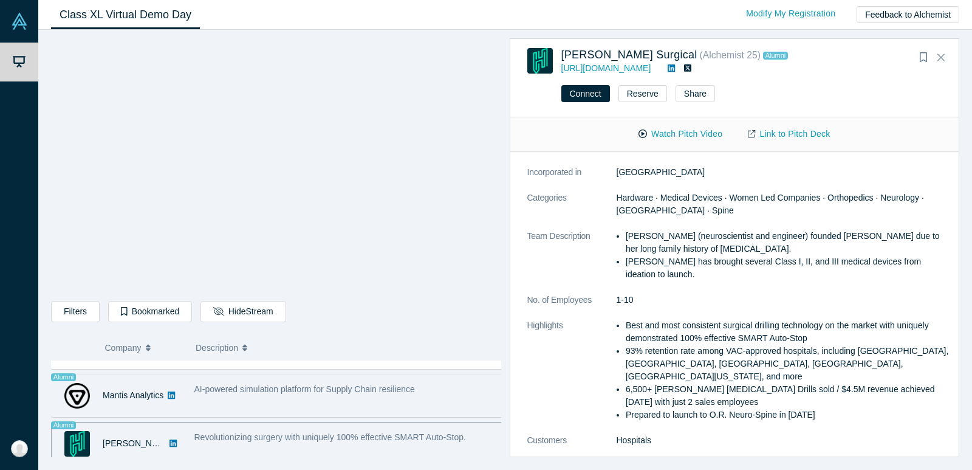
scroll to position [1055, 0]
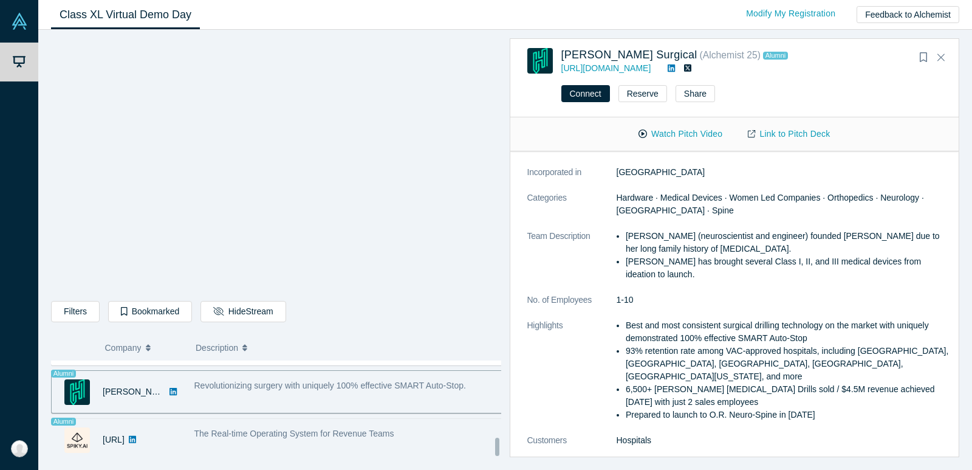
click at [265, 430] on div "The Real-time Operating System for Revenue Teams" at bounding box center [348, 433] width 309 height 13
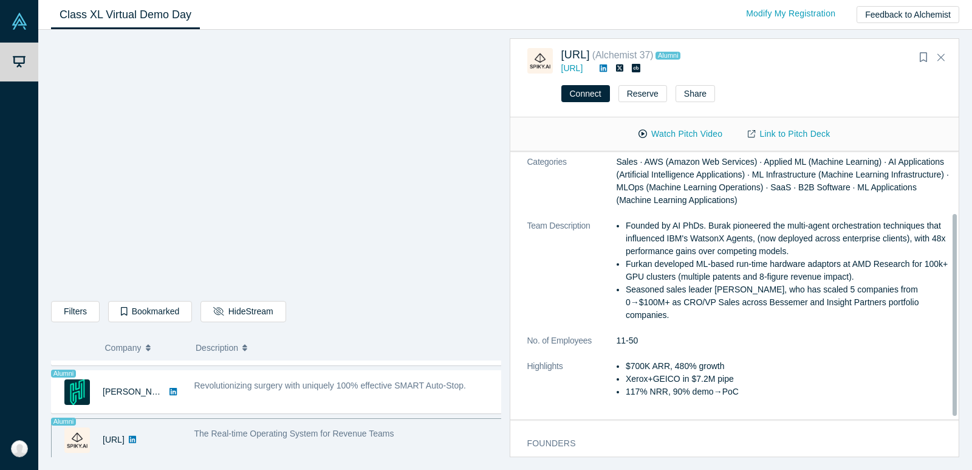
scroll to position [93, 0]
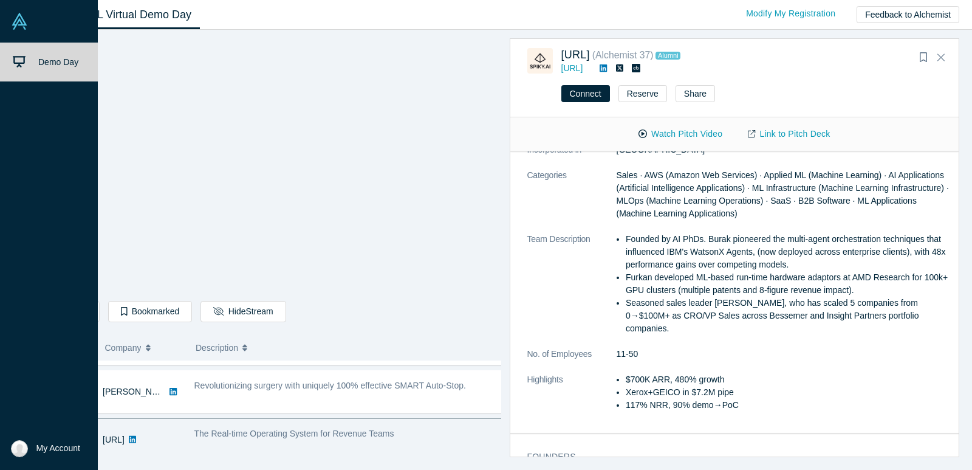
click at [44, 450] on span "My Account" at bounding box center [58, 448] width 44 height 13
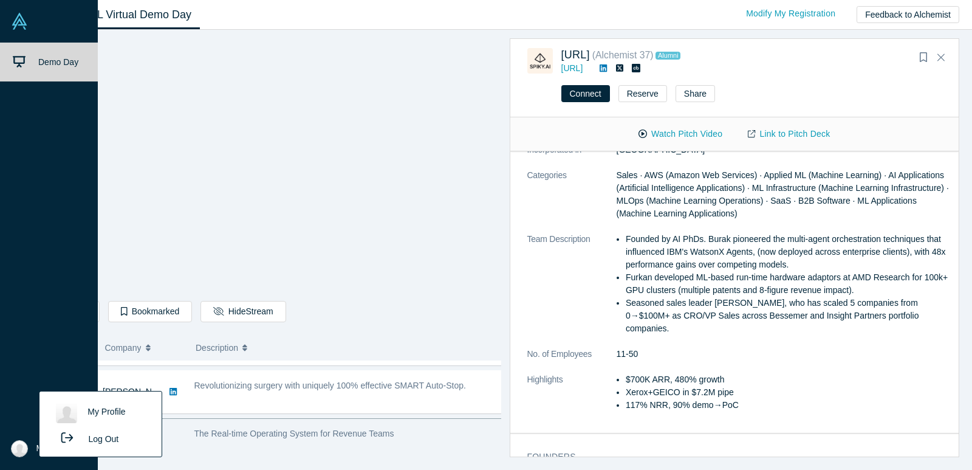
click at [100, 438] on button "Log Out" at bounding box center [86, 438] width 73 height 22
